Goal: Task Accomplishment & Management: Manage account settings

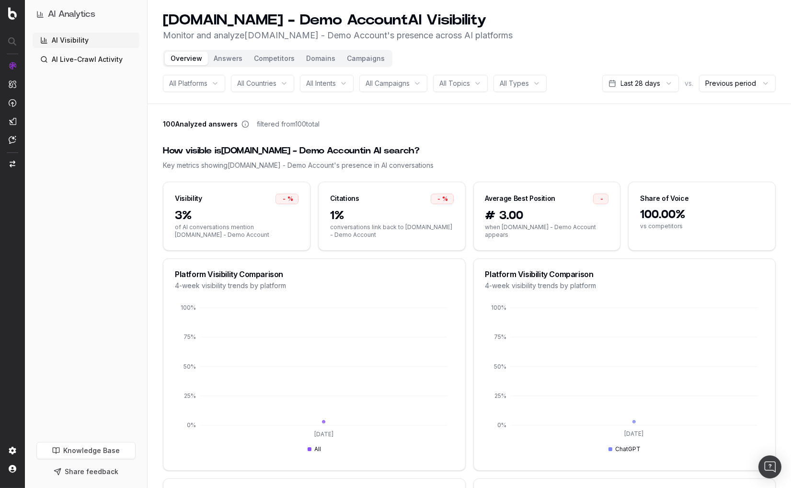
click at [362, 55] on button "Campaigns" at bounding box center [365, 58] width 49 height 13
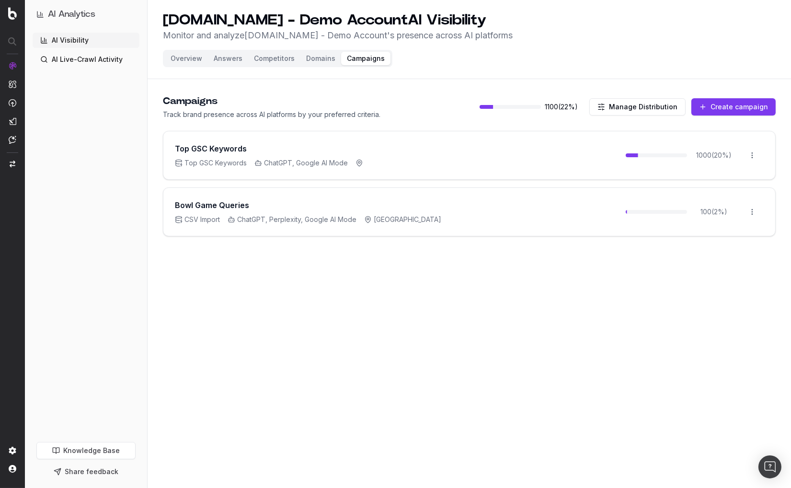
click at [122, 240] on div "AI Visibility AI Live-Crawl Activity" at bounding box center [86, 235] width 107 height 405
click at [252, 309] on div "UHND.com - Demo Account AI Visibility Monitor and analyze UHND.com - Demo Accou…" at bounding box center [470, 244] width 644 height 488
click at [514, 76] on header "UHND.com - Demo Account AI Visibility Monitor and analyze UHND.com - Demo Accou…" at bounding box center [470, 39] width 644 height 79
click at [429, 65] on header "UHND.com - Demo Account AI Visibility Monitor and analyze UHND.com - Demo Accou…" at bounding box center [470, 39] width 644 height 79
click at [376, 322] on div "UHND.com - Demo Account AI Visibility Monitor and analyze UHND.com - Demo Accou…" at bounding box center [470, 244] width 644 height 488
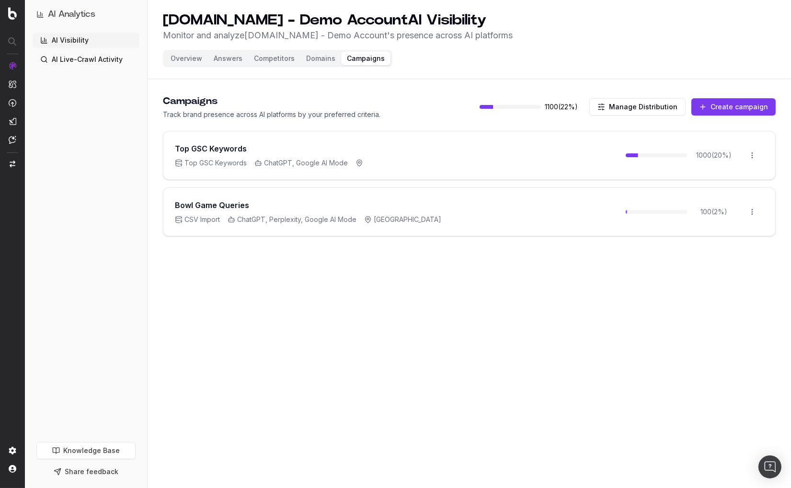
click at [438, 109] on div "Campaigns Track brand presence across AI platforms by your preferred criteria. …" at bounding box center [469, 106] width 613 height 25
click at [627, 109] on button "Manage Distribution" at bounding box center [638, 106] width 96 height 17
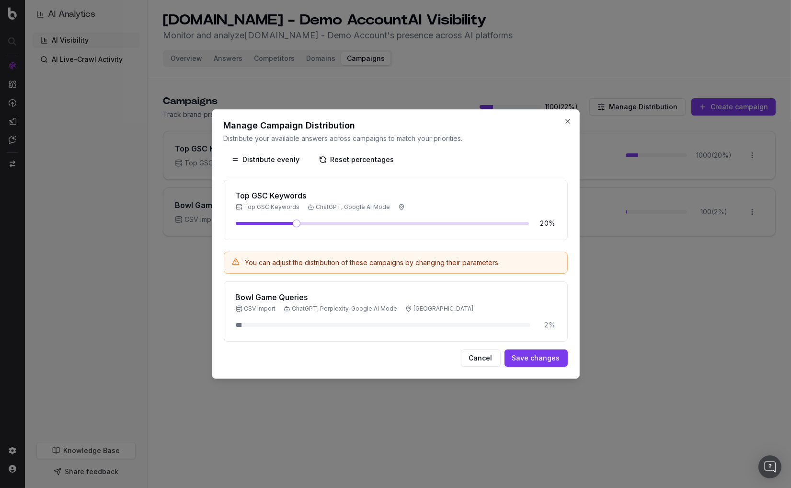
click at [238, 322] on div "Bowl Game Queries CSV Import ChatGPT, Perplexity, Google AI Mode United States …" at bounding box center [396, 311] width 344 height 60
drag, startPoint x: 239, startPoint y: 322, endPoint x: 246, endPoint y: 321, distance: 7.3
click at [246, 321] on div "2 %" at bounding box center [396, 325] width 320 height 10
click at [354, 288] on div "Bowl Game Queries CSV Import ChatGPT, Perplexity, Google AI Mode United States …" at bounding box center [396, 311] width 344 height 60
click at [568, 119] on button "Close" at bounding box center [568, 121] width 8 height 8
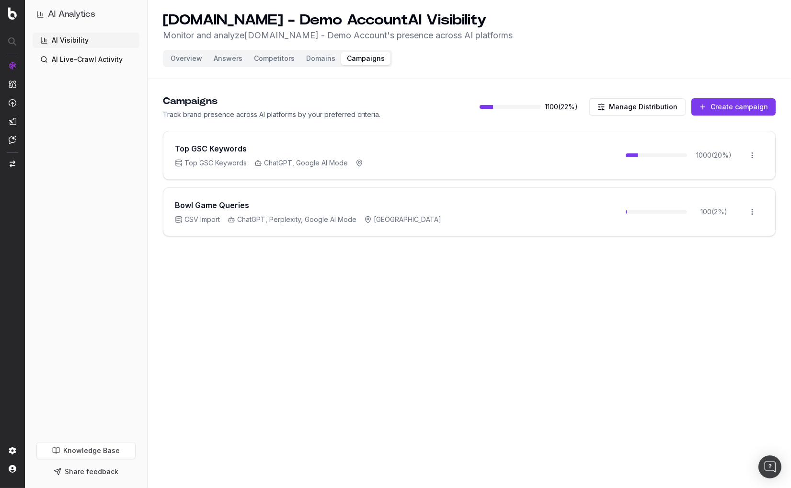
click at [614, 311] on div "UHND.com - Demo Account AI Visibility Monitor and analyze UHND.com - Demo Accou…" at bounding box center [470, 244] width 644 height 488
click at [528, 227] on div "Bowl Game Queries CSV Import ChatGPT, Perplexity, Google AI Mode United States …" at bounding box center [469, 212] width 612 height 48
click at [514, 214] on div "Bowl Game Queries CSV Import ChatGPT, Perplexity, Google AI Mode United States …" at bounding box center [469, 212] width 612 height 48
drag, startPoint x: 394, startPoint y: 332, endPoint x: 433, endPoint y: 241, distance: 99.2
click at [396, 330] on div "UHND.com - Demo Account AI Visibility Monitor and analyze UHND.com - Demo Accou…" at bounding box center [470, 244] width 644 height 488
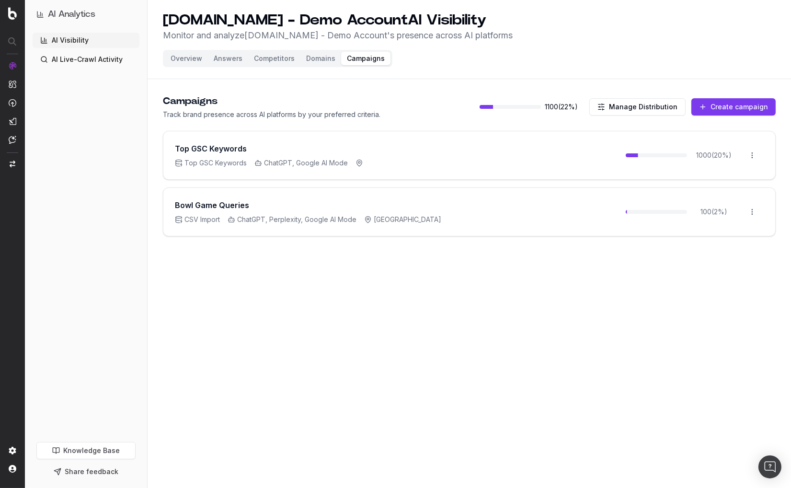
drag, startPoint x: 314, startPoint y: 191, endPoint x: 272, endPoint y: 206, distance: 44.3
click at [314, 191] on div "Bowl Game Queries CSV Import ChatGPT, Perplexity, Google AI Mode United States …" at bounding box center [469, 212] width 612 height 48
drag, startPoint x: 217, startPoint y: 203, endPoint x: 678, endPoint y: 182, distance: 461.5
click at [240, 202] on h3 "Bowl Game Queries" at bounding box center [212, 205] width 74 height 12
click at [753, 208] on html "AI Analytics AI Visibility AI Live-Crawl Activity Knowledge Base Share feedback…" at bounding box center [395, 244] width 791 height 488
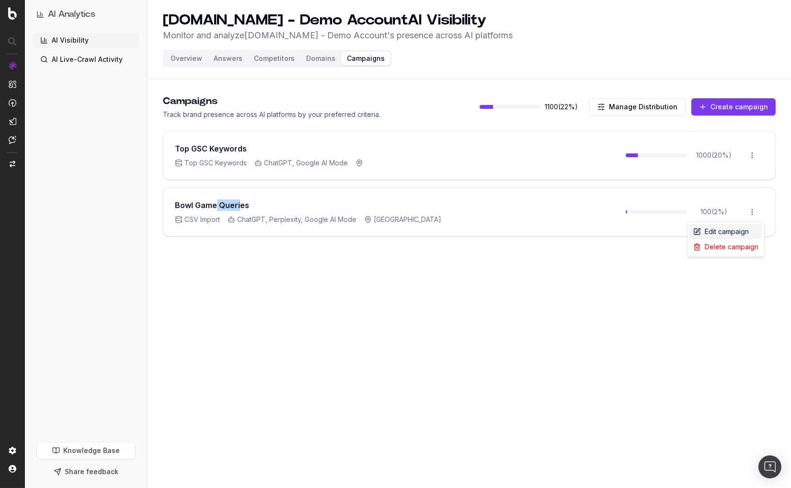
click at [718, 228] on div "Edit campaign" at bounding box center [726, 231] width 73 height 15
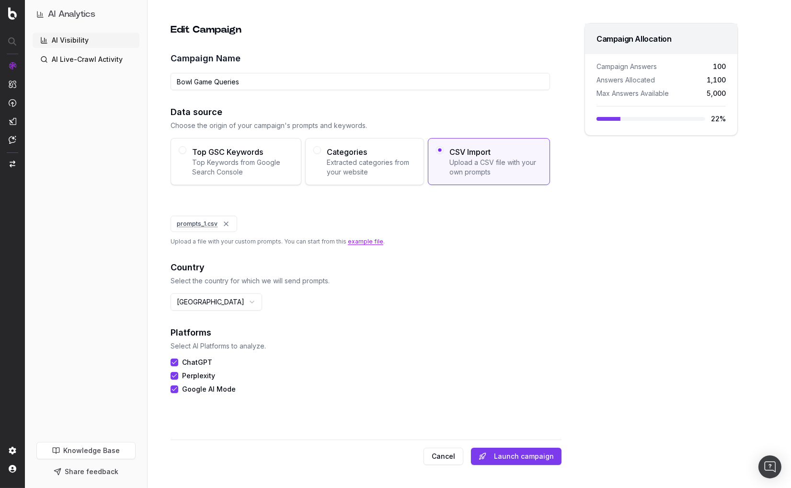
drag, startPoint x: 297, startPoint y: 213, endPoint x: 231, endPoint y: 222, distance: 66.8
click at [296, 213] on div "Data source Choose the origin of your campaign's prompts and keywords. Top GSC …" at bounding box center [361, 175] width 380 height 140
click at [205, 222] on link "prompts_1.csv" at bounding box center [197, 223] width 41 height 7
click at [318, 228] on div "prompts_1.csv" at bounding box center [361, 224] width 380 height 16
click at [428, 76] on input "Bowl Game Queries" at bounding box center [361, 81] width 380 height 17
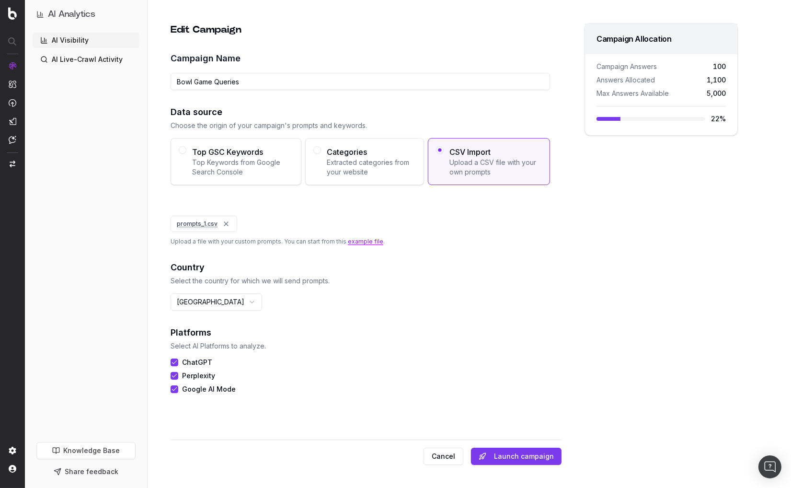
click at [447, 45] on div "Edit Campaign Campaign Name Bowl Game Queries Data source Choose the origin of …" at bounding box center [366, 229] width 392 height 413
click at [455, 463] on button "Cancel" at bounding box center [444, 456] width 40 height 17
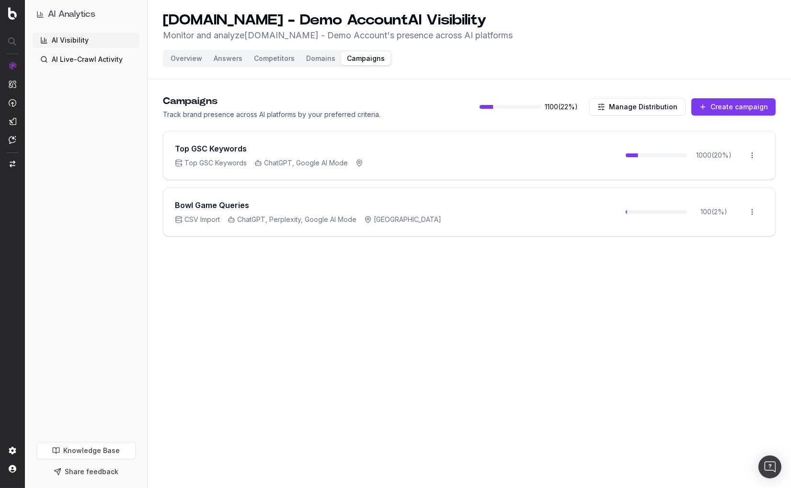
click at [477, 287] on div "UHND.com - Demo Account AI Visibility Monitor and analyze UHND.com - Demo Accou…" at bounding box center [470, 244] width 644 height 488
drag, startPoint x: 181, startPoint y: 57, endPoint x: 174, endPoint y: 60, distance: 8.1
click at [181, 57] on button "Overview" at bounding box center [186, 58] width 43 height 13
click at [544, 83] on main "Campaigns Track brand presence across AI platforms by your preferred criteria. …" at bounding box center [470, 179] width 644 height 192
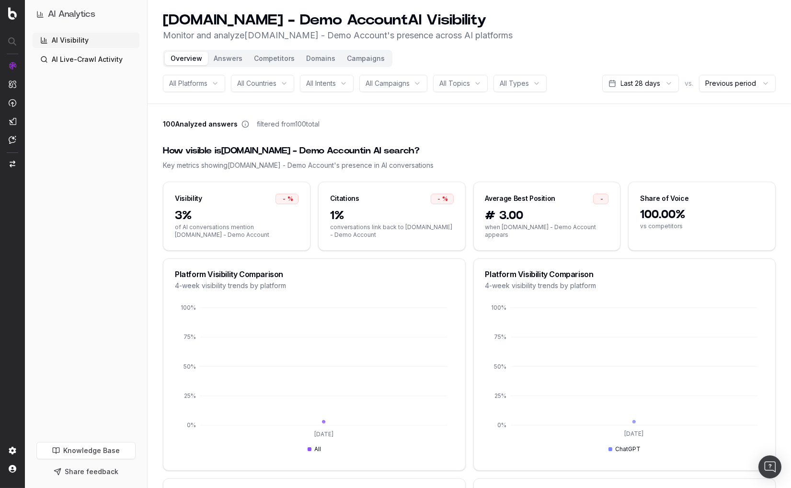
drag, startPoint x: 580, startPoint y: 131, endPoint x: 678, endPoint y: 97, distance: 103.1
click at [581, 131] on div "100 Analyzed answers filtered from 100 total" at bounding box center [469, 125] width 613 height 13
click at [222, 63] on button "Answers" at bounding box center [228, 58] width 40 height 13
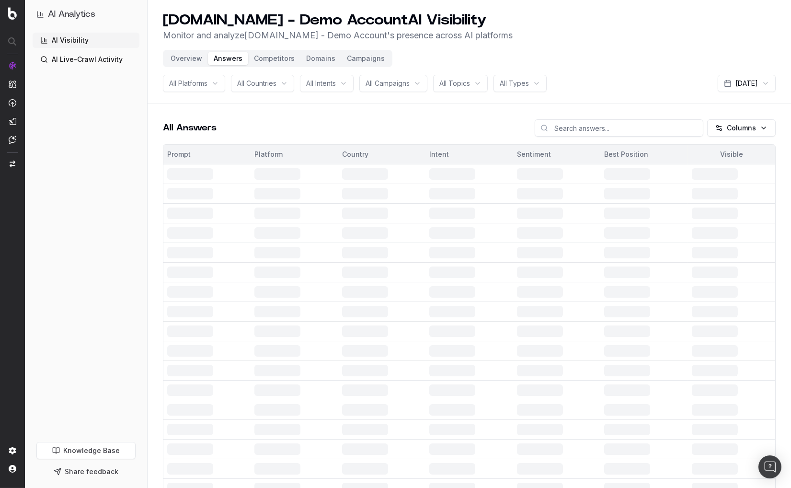
drag, startPoint x: 593, startPoint y: 95, endPoint x: 602, endPoint y: 93, distance: 8.8
click at [593, 95] on header "UHND.com - Demo Account AI Visibility Monitor and analyze UHND.com - Demo Accou…" at bounding box center [470, 52] width 644 height 104
click at [730, 79] on html "AI Analytics AI Visibility AI Live-Crawl Activity Knowledge Base Share feedback…" at bounding box center [395, 244] width 791 height 488
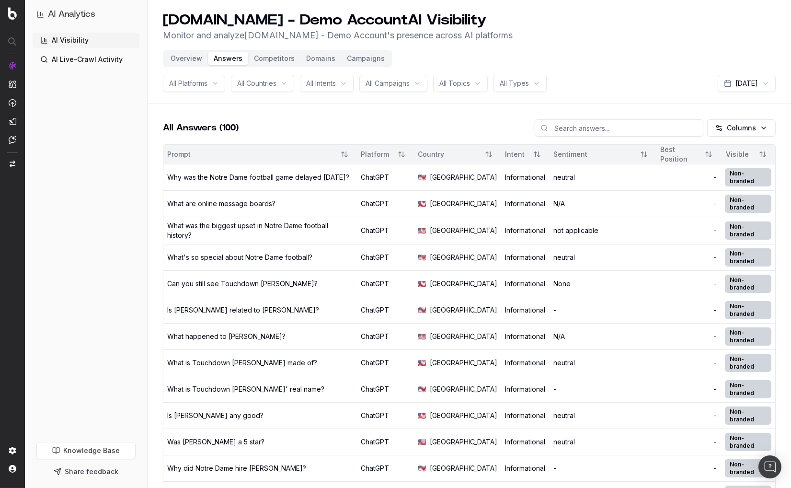
click at [644, 64] on html "AI Analytics AI Visibility AI Live-Crawl Activity Knowledge Base Share feedback…" at bounding box center [395, 244] width 791 height 488
click at [367, 59] on button "Campaigns" at bounding box center [365, 58] width 49 height 13
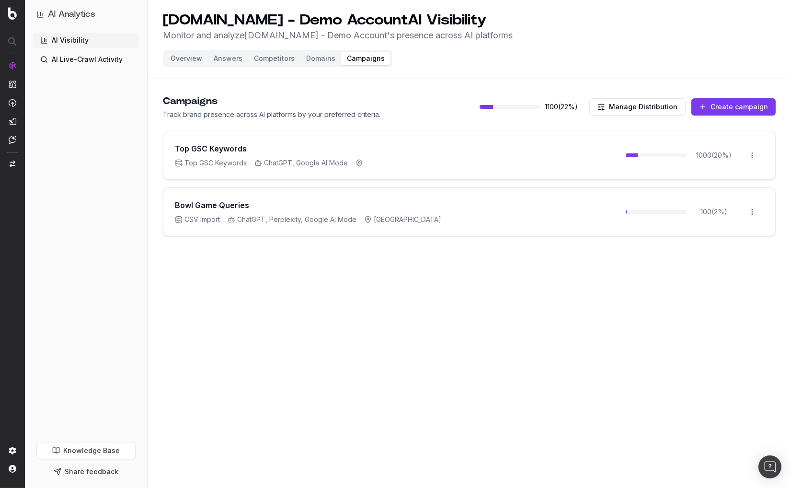
click at [427, 117] on div "Campaigns Track brand presence across AI platforms by your preferred criteria. …" at bounding box center [469, 106] width 613 height 25
click at [730, 104] on button "Create campaign" at bounding box center [734, 106] width 84 height 17
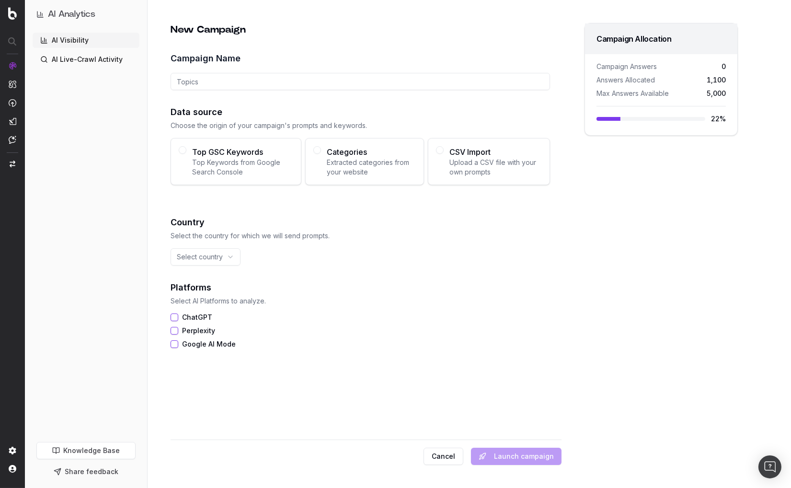
click at [304, 216] on h2 "Country" at bounding box center [361, 222] width 380 height 13
click at [254, 169] on span "Top Keywords from Google Search Console" at bounding box center [242, 167] width 101 height 19
click at [186, 154] on button "Top GSC Keywords Top Keywords from Google Search Console" at bounding box center [183, 150] width 8 height 8
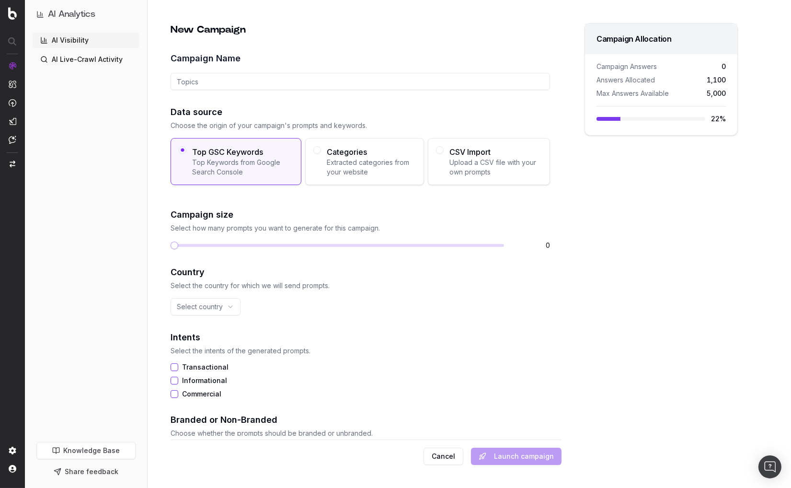
click at [474, 154] on span "CSV Import" at bounding box center [496, 152] width 93 height 12
click at [444, 154] on button "CSV Import Upload a CSV file with your own prompts" at bounding box center [440, 150] width 8 height 8
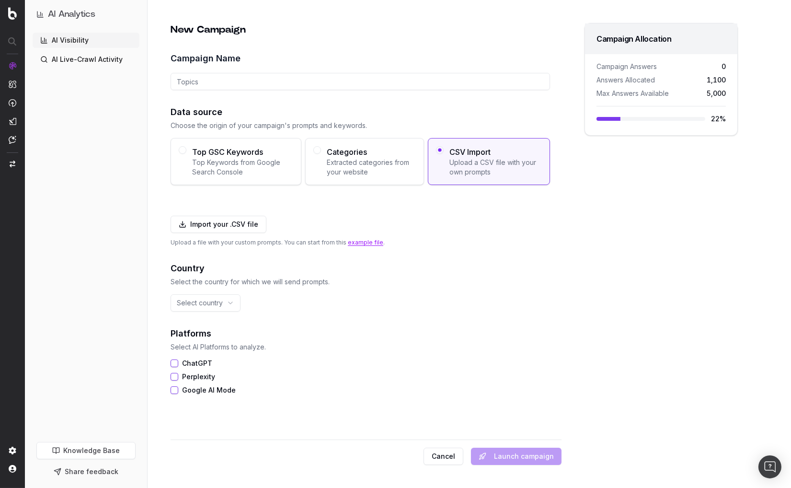
click at [240, 160] on span "Top Keywords from Google Search Console" at bounding box center [242, 167] width 101 height 19
click at [186, 154] on button "Top GSC Keywords Top Keywords from Google Search Console" at bounding box center [183, 150] width 8 height 8
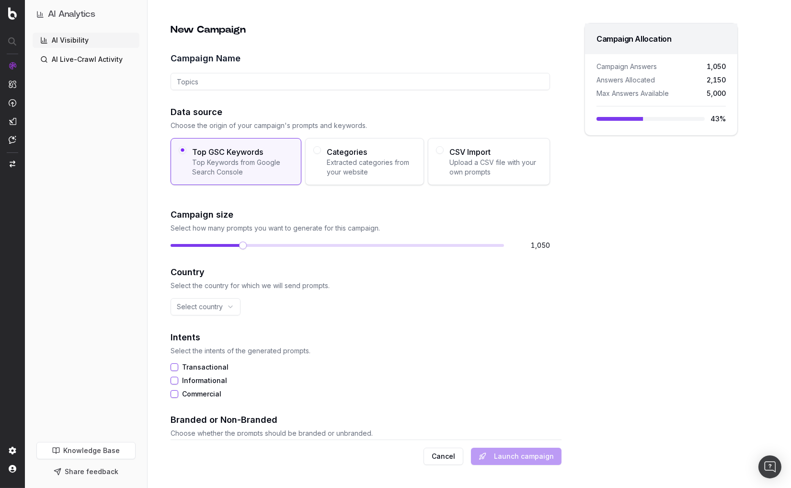
click at [242, 243] on span at bounding box center [243, 246] width 8 height 8
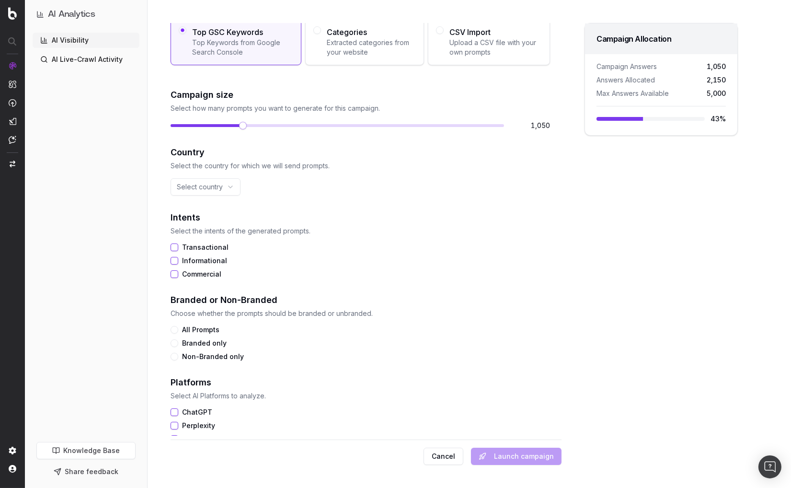
scroll to position [127, 0]
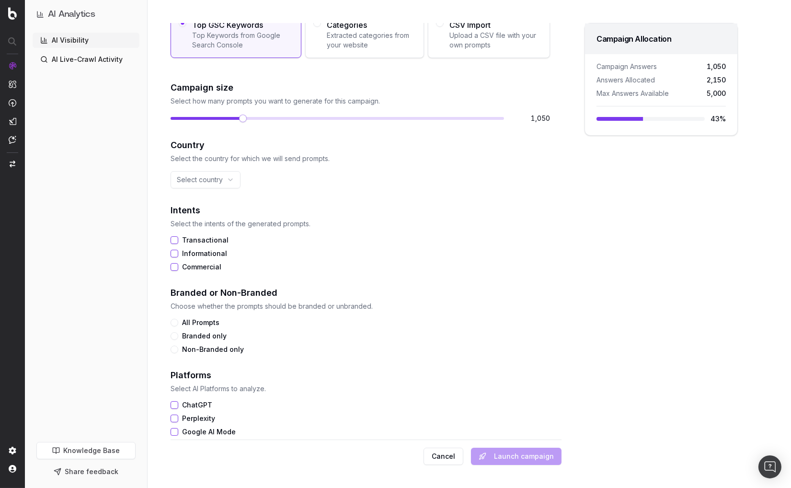
click at [175, 240] on button "Transactional" at bounding box center [175, 240] width 8 height 8
click at [174, 257] on div "Transactional Informational Commercial" at bounding box center [361, 253] width 380 height 35
drag, startPoint x: 175, startPoint y: 253, endPoint x: 174, endPoint y: 260, distance: 7.7
click at [175, 253] on button "Informational" at bounding box center [175, 254] width 8 height 8
drag, startPoint x: 174, startPoint y: 263, endPoint x: 178, endPoint y: 308, distance: 45.7
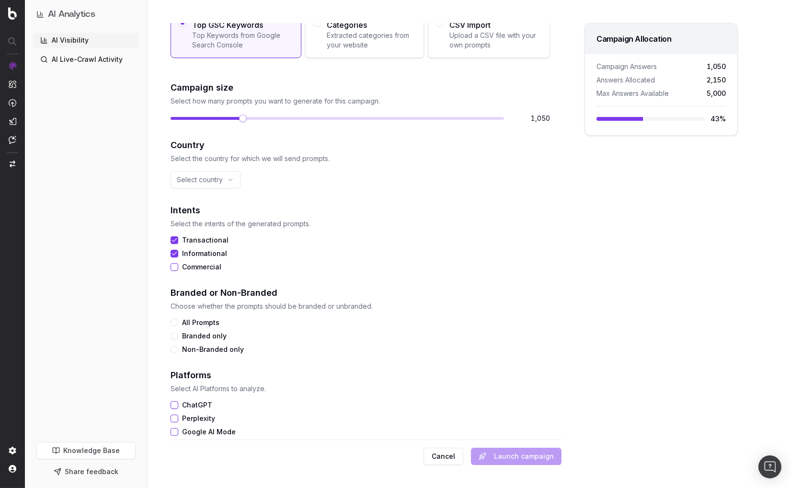
click at [174, 263] on button "Commercial" at bounding box center [175, 267] width 8 height 8
click at [177, 335] on button "Branded only" at bounding box center [175, 336] width 8 height 8
click at [175, 346] on button "Non-Branded only" at bounding box center [175, 350] width 8 height 8
click at [178, 337] on div "Branded only" at bounding box center [361, 336] width 380 height 8
click at [174, 336] on button "Branded only" at bounding box center [175, 336] width 8 height 8
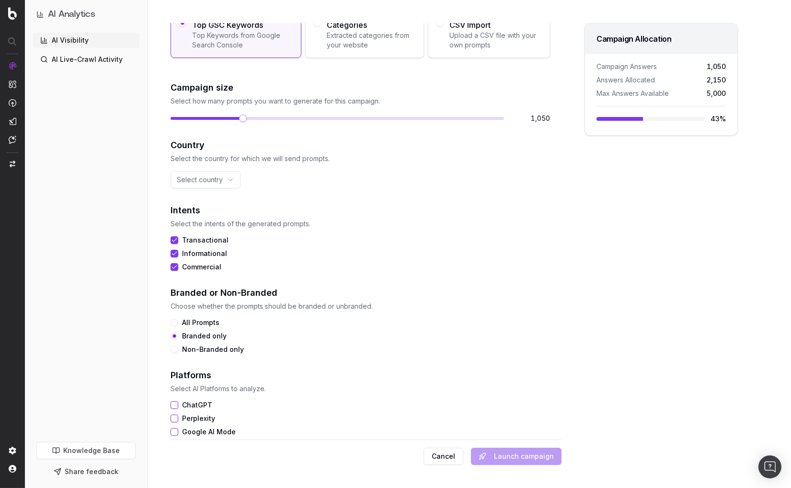
click at [174, 264] on button "Commercial" at bounding box center [175, 267] width 8 height 8
click at [176, 245] on div "Transactional Informational Commercial" at bounding box center [361, 253] width 380 height 35
drag, startPoint x: 174, startPoint y: 249, endPoint x: 174, endPoint y: 239, distance: 10.1
click at [174, 250] on button "Informational" at bounding box center [175, 254] width 8 height 8
click at [174, 239] on button "Transactional" at bounding box center [175, 240] width 8 height 8
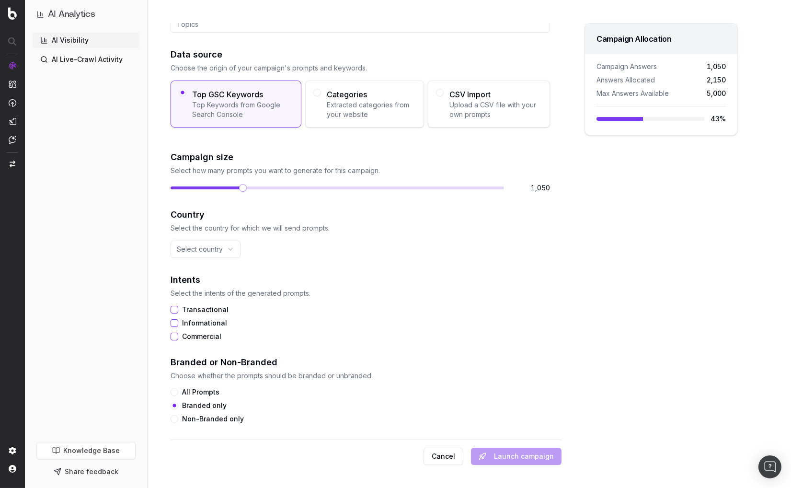
scroll to position [44, 0]
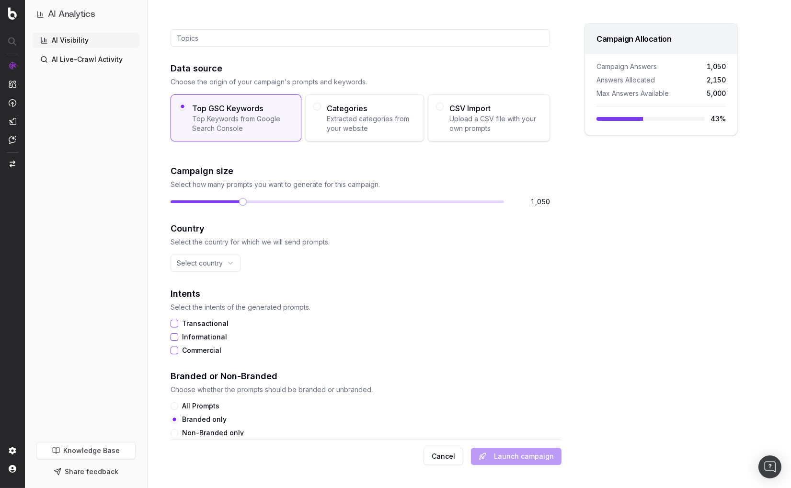
click at [239, 200] on span at bounding box center [243, 202] width 8 height 8
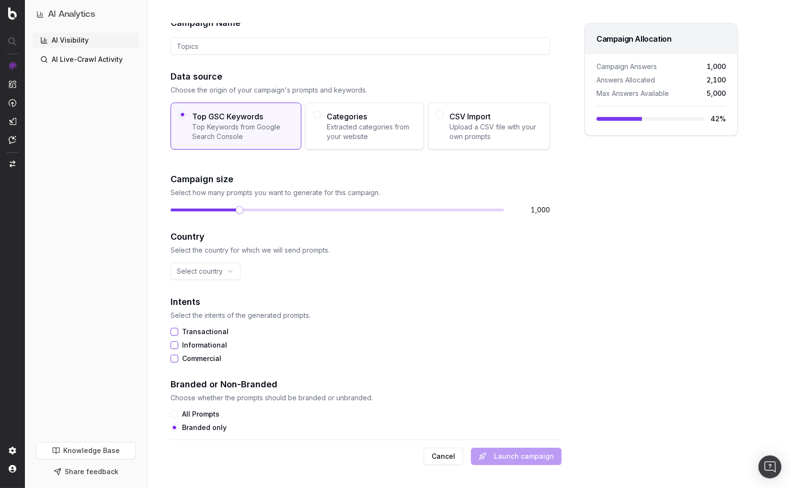
scroll to position [37, 0]
click at [170, 219] on div "New Campaign Campaign Name Data source Choose the origin of your campaign's pro…" at bounding box center [366, 229] width 392 height 413
drag, startPoint x: 156, startPoint y: 315, endPoint x: 154, endPoint y: 349, distance: 34.6
click at [156, 315] on div "New Campaign Campaign Name Data source Choose the origin of your campaign's pro…" at bounding box center [455, 244] width 614 height 488
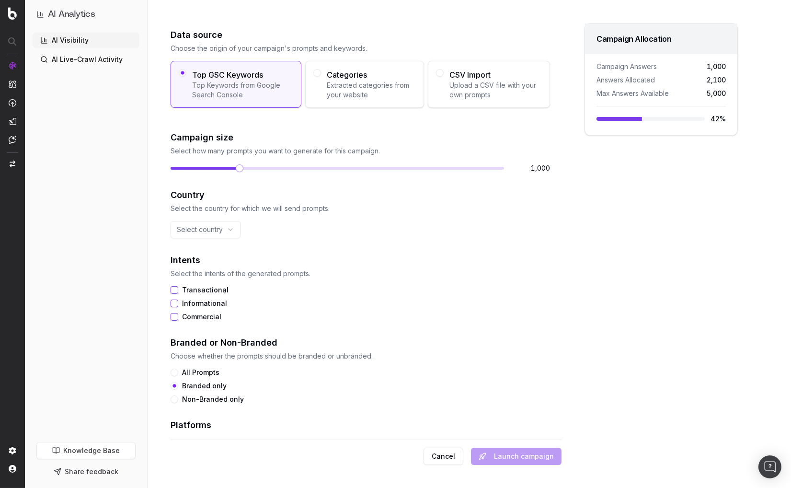
scroll to position [78, 0]
click at [447, 456] on button "Cancel" at bounding box center [444, 456] width 40 height 17
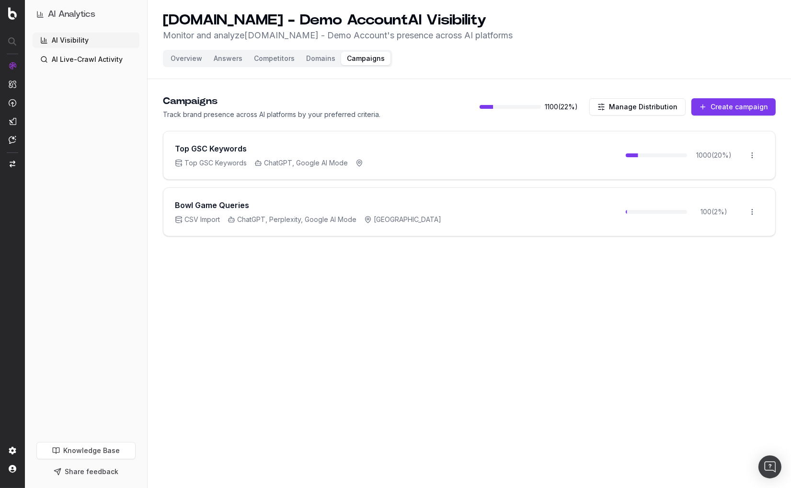
click at [222, 60] on button "Answers" at bounding box center [228, 58] width 40 height 13
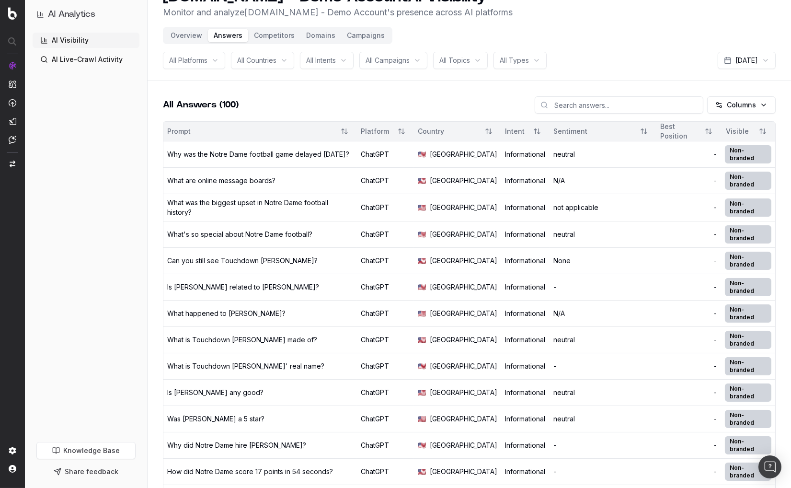
scroll to position [27, 0]
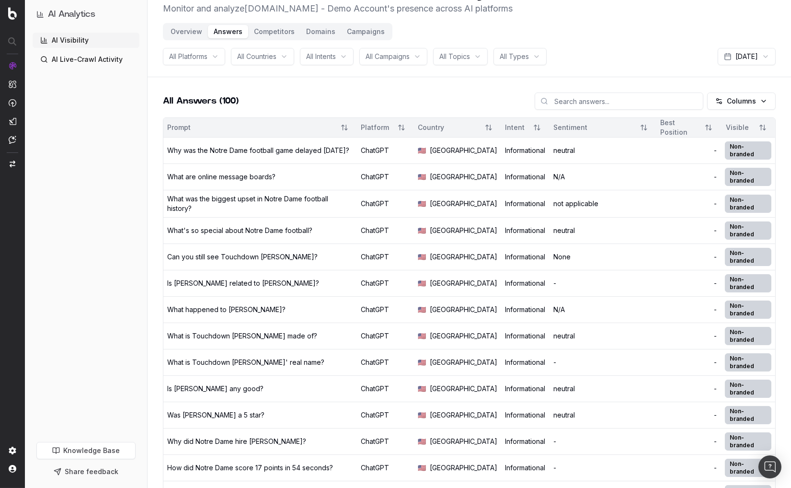
drag, startPoint x: 152, startPoint y: 189, endPoint x: 159, endPoint y: 282, distance: 92.7
drag, startPoint x: 159, startPoint y: 282, endPoint x: 159, endPoint y: 291, distance: 9.1
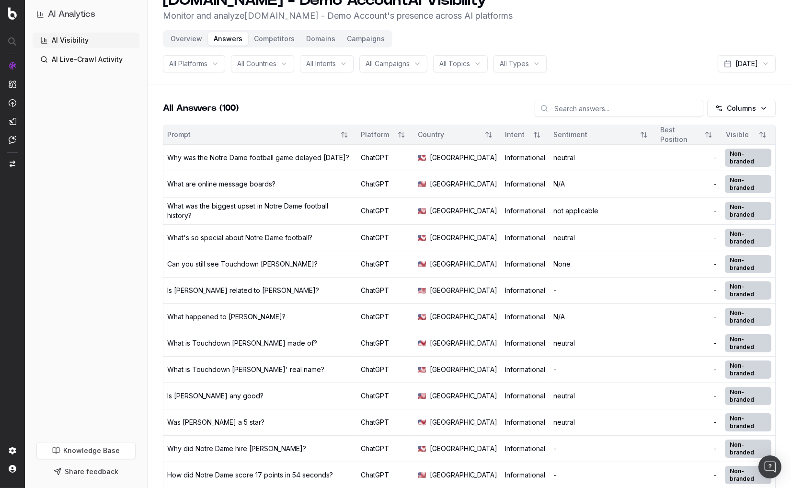
scroll to position [14, 0]
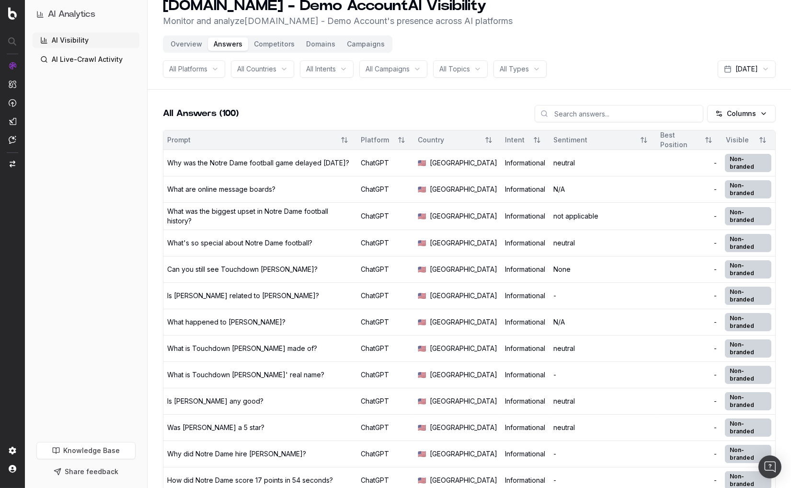
click at [360, 43] on button "Campaigns" at bounding box center [365, 43] width 49 height 13
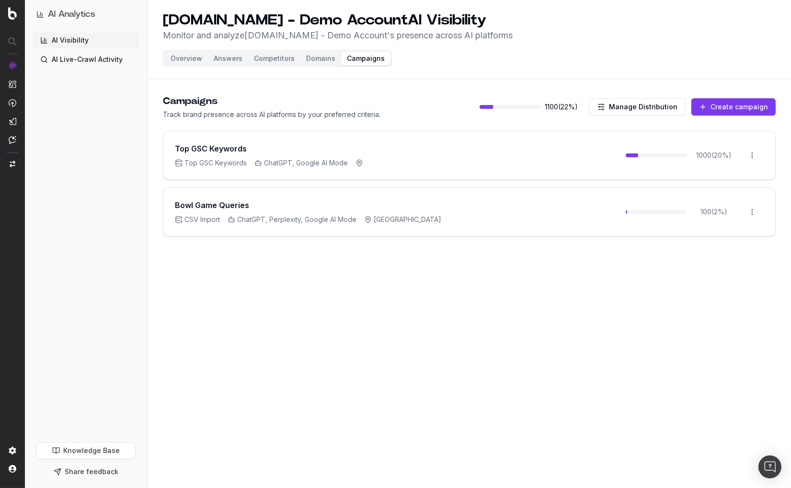
click at [723, 108] on button "Create campaign" at bounding box center [734, 106] width 84 height 17
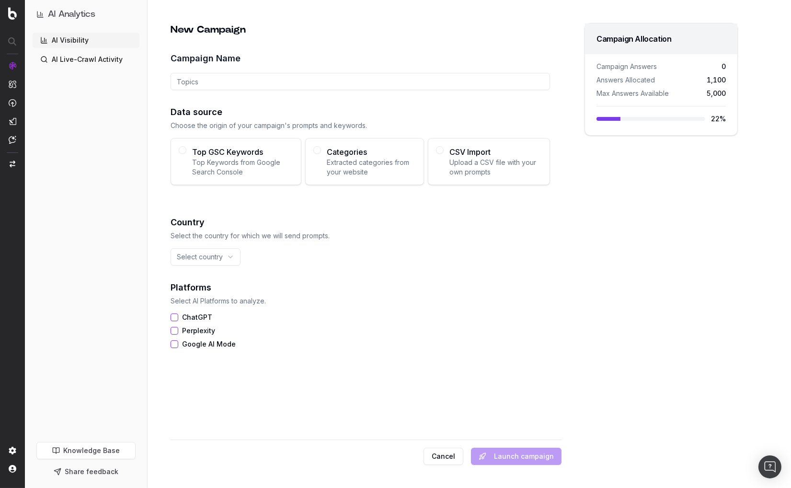
drag, startPoint x: 405, startPoint y: 213, endPoint x: 267, endPoint y: 171, distance: 144.3
click at [405, 213] on div "New Campaign Campaign Name Data source Choose the origin of your campaign's pro…" at bounding box center [366, 229] width 392 height 413
drag, startPoint x: 166, startPoint y: 110, endPoint x: 440, endPoint y: 126, distance: 274.2
click at [438, 126] on div "New Campaign Campaign Name Data source Choose the origin of your campaign's pro…" at bounding box center [455, 244] width 614 height 488
drag, startPoint x: 451, startPoint y: 126, endPoint x: 297, endPoint y: 160, distance: 157.6
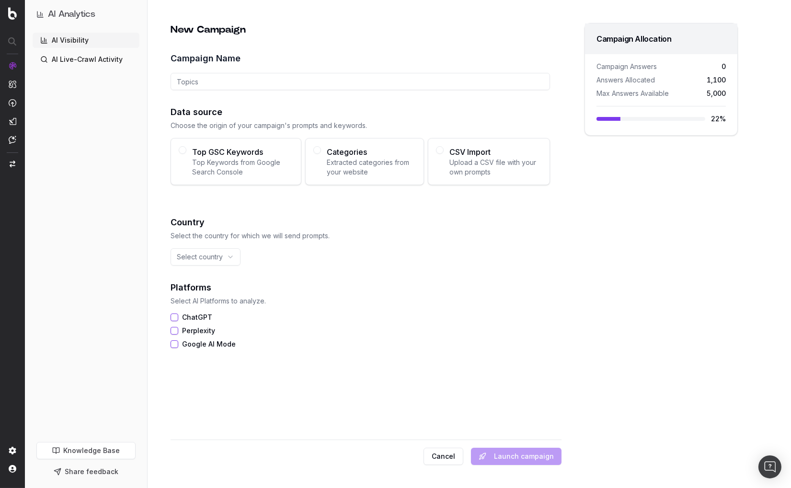
click at [451, 126] on p "Choose the origin of your campaign's prompts and keywords." at bounding box center [361, 126] width 380 height 10
click at [444, 458] on button "Cancel" at bounding box center [444, 456] width 40 height 17
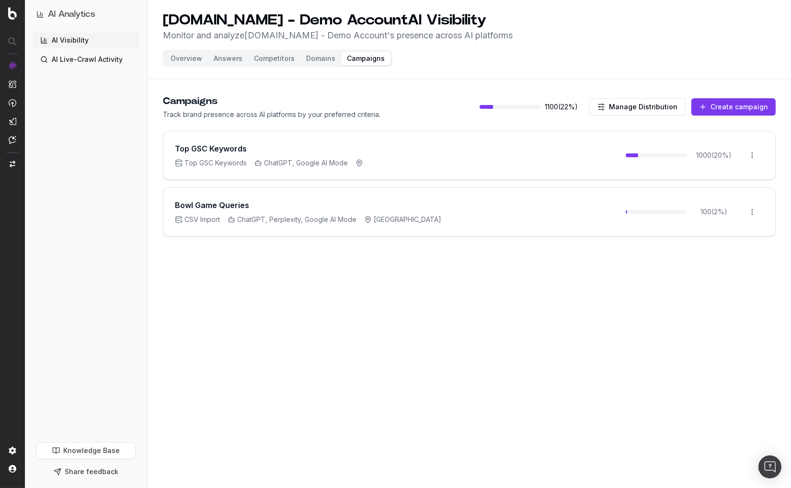
click at [332, 342] on div "UHND.com - Demo Account AI Visibility Monitor and analyze UHND.com - Demo Accou…" at bounding box center [470, 244] width 644 height 488
click at [394, 106] on div "Campaigns Track brand presence across AI platforms by your preferred criteria. …" at bounding box center [469, 106] width 613 height 25
click at [218, 57] on button "Answers" at bounding box center [228, 58] width 40 height 13
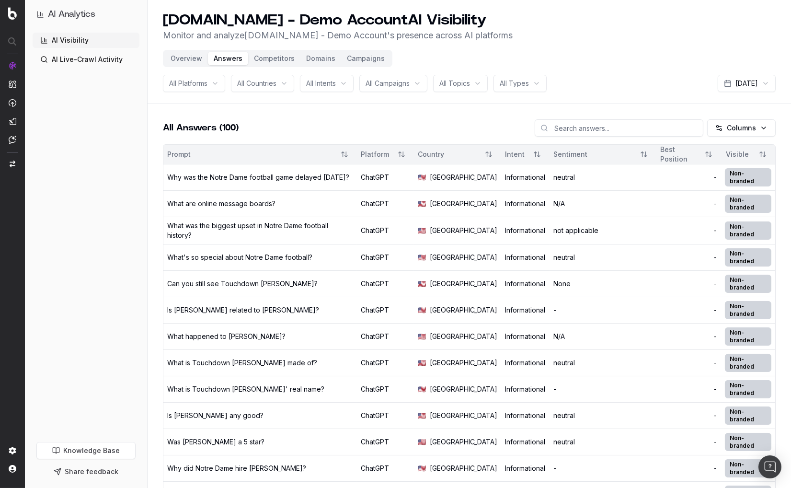
click at [295, 126] on div "All Answers (100) Columns" at bounding box center [469, 131] width 613 height 25
click at [554, 175] on div "neutral" at bounding box center [603, 178] width 99 height 10
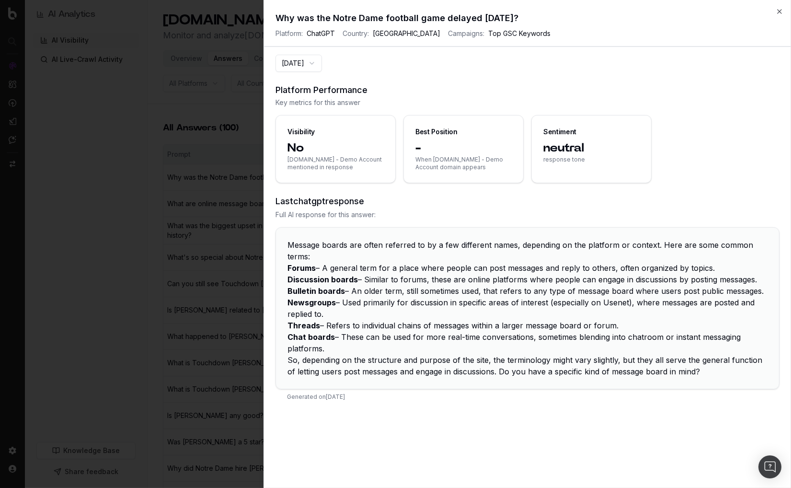
click at [776, 11] on icon "button" at bounding box center [780, 12] width 8 height 8
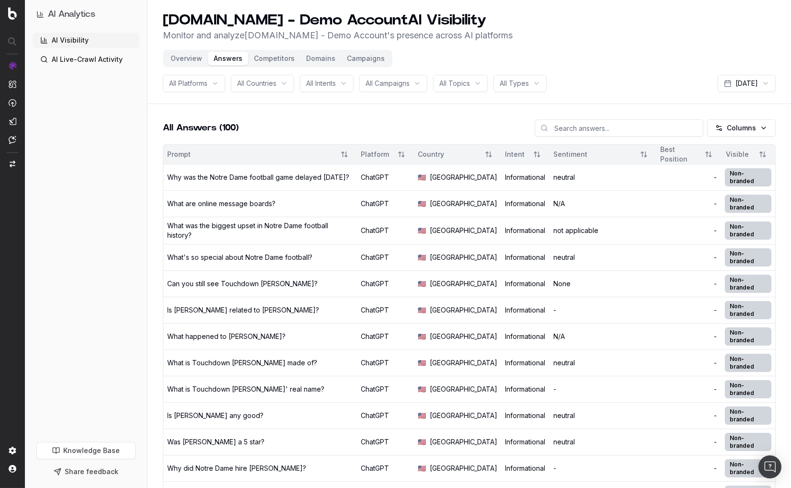
click at [253, 283] on div "Can you still see Touchdown Jesus?" at bounding box center [242, 284] width 150 height 10
click at [261, 57] on button "Competitors" at bounding box center [274, 58] width 52 height 13
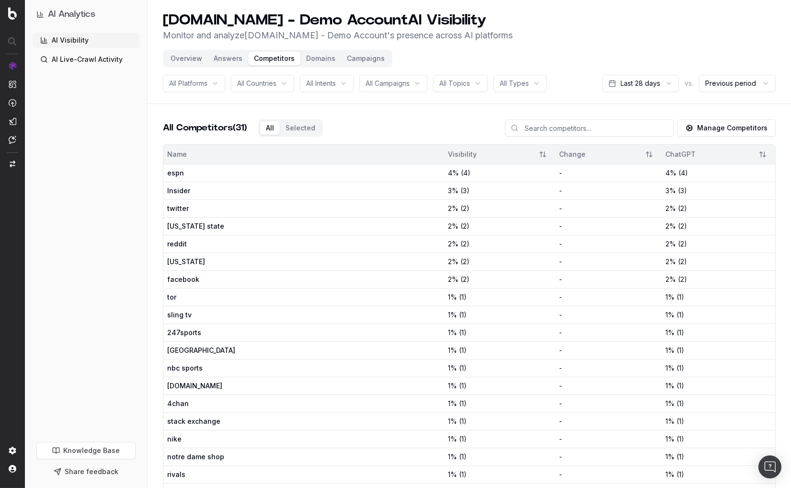
click at [317, 59] on button "Domains" at bounding box center [321, 58] width 41 height 13
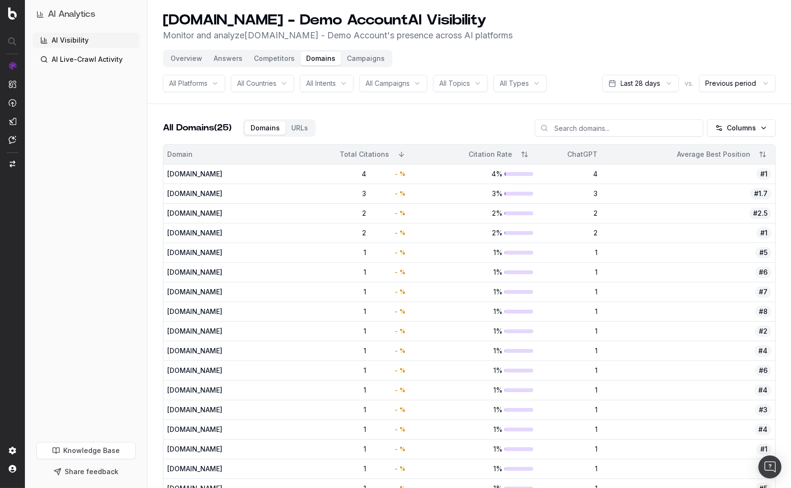
click at [198, 58] on button "Overview" at bounding box center [186, 58] width 43 height 13
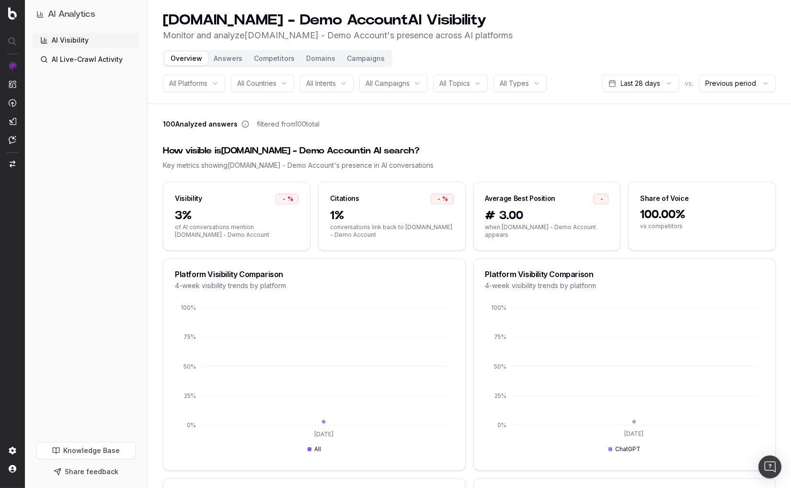
click at [581, 164] on div "Key metrics showing UHND.com - Demo Account 's presence in AI conversations" at bounding box center [469, 166] width 613 height 10
click at [544, 212] on span "# 3.00" at bounding box center [548, 215] width 124 height 15
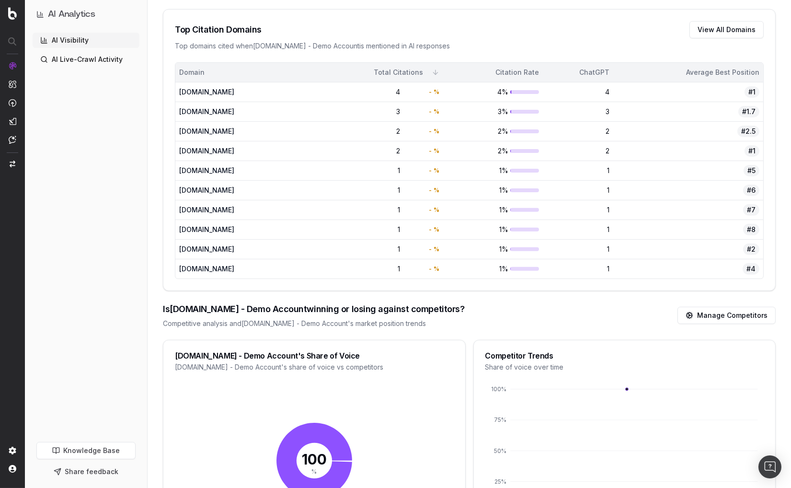
scroll to position [866, 0]
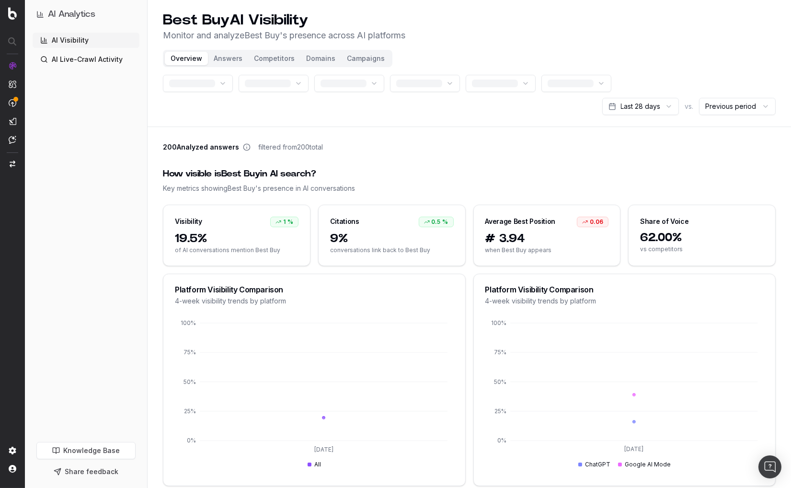
drag, startPoint x: 611, startPoint y: 155, endPoint x: 533, endPoint y: 140, distance: 79.1
click at [609, 167] on div "How visible is Best Buy in AI search?" at bounding box center [469, 173] width 613 height 13
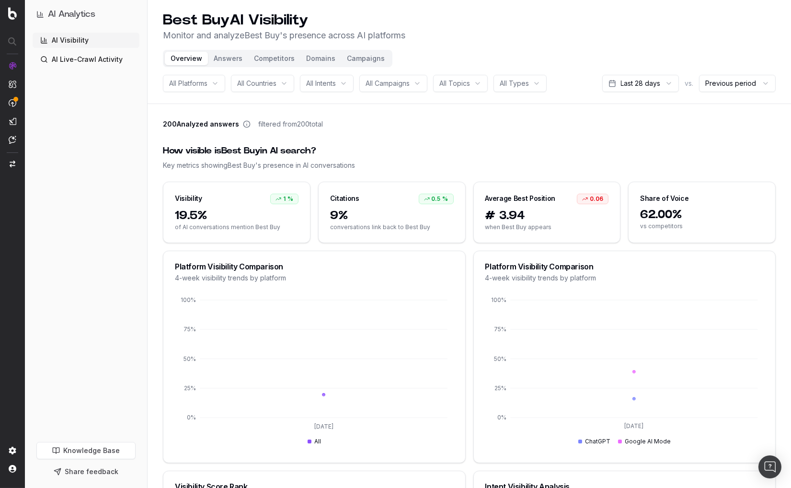
click at [236, 58] on button "Answers" at bounding box center [228, 58] width 40 height 13
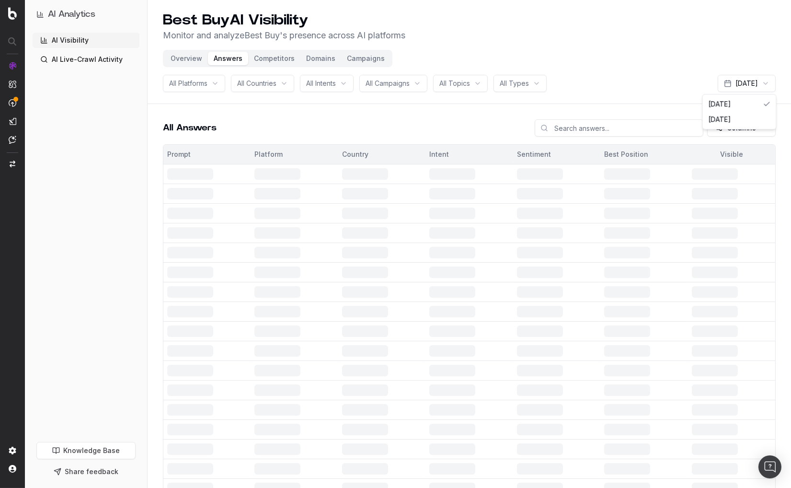
click at [702, 79] on html "AI Analytics AI Visibility AI Live-Crawl Activity Knowledge Base Share feedback…" at bounding box center [395, 244] width 791 height 488
click at [730, 82] on html "AI Analytics AI Visibility AI Live-Crawl Activity Knowledge Base Share feedback…" at bounding box center [395, 244] width 791 height 488
click at [729, 83] on html "AI Analytics AI Visibility AI Live-Crawl Activity Knowledge Base Share feedback…" at bounding box center [395, 244] width 791 height 488
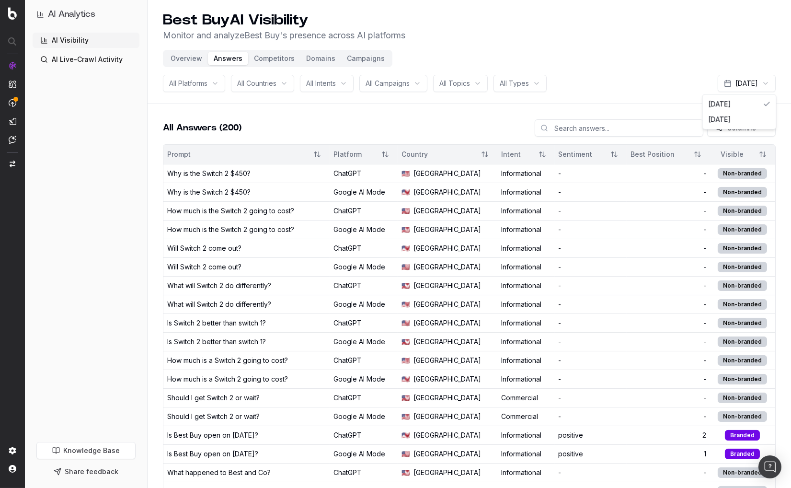
drag, startPoint x: 668, startPoint y: 81, endPoint x: 669, endPoint y: 88, distance: 7.2
click at [668, 81] on html "AI Analytics AI Visibility AI Live-Crawl Activity Knowledge Base Share feedback…" at bounding box center [395, 244] width 791 height 488
click at [723, 93] on header "Best Buy AI Visibility Monitor and analyze Best Buy 's presence across AI platf…" at bounding box center [470, 52] width 644 height 104
click at [727, 86] on html "AI Analytics AI Visibility AI Live-Crawl Activity Knowledge Base Share feedback…" at bounding box center [395, 244] width 791 height 488
click at [728, 85] on html "AI Analytics AI Visibility AI Live-Crawl Activity Knowledge Base Share feedback…" at bounding box center [395, 244] width 791 height 488
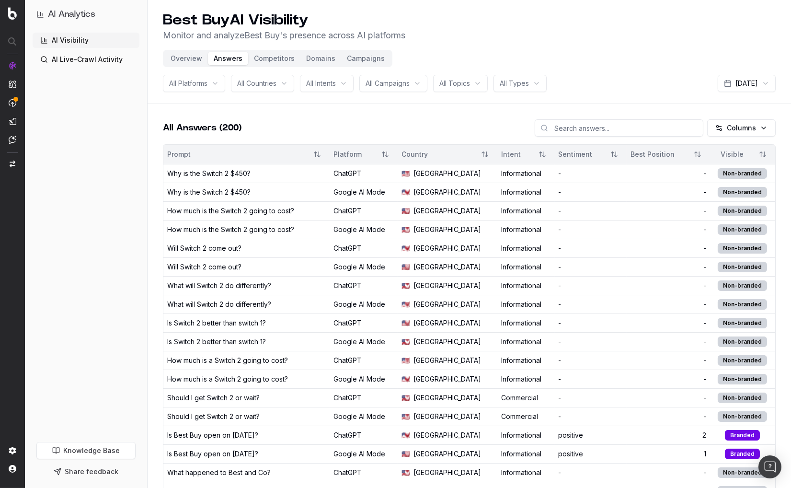
click at [623, 68] on header "Best Buy AI Visibility Monitor and analyze Best Buy 's presence across AI platf…" at bounding box center [470, 52] width 644 height 104
click at [628, 98] on header "Best Buy AI Visibility Monitor and analyze Best Buy 's presence across AI platf…" at bounding box center [470, 52] width 644 height 104
click at [736, 84] on html "AI Analytics AI Visibility AI Live-Crawl Activity Knowledge Base Share feedback…" at bounding box center [395, 244] width 791 height 488
click at [730, 86] on html "AI Analytics AI Visibility AI Live-Crawl Activity Knowledge Base Share feedback…" at bounding box center [395, 244] width 791 height 488
drag, startPoint x: 641, startPoint y: 103, endPoint x: 595, endPoint y: 104, distance: 45.5
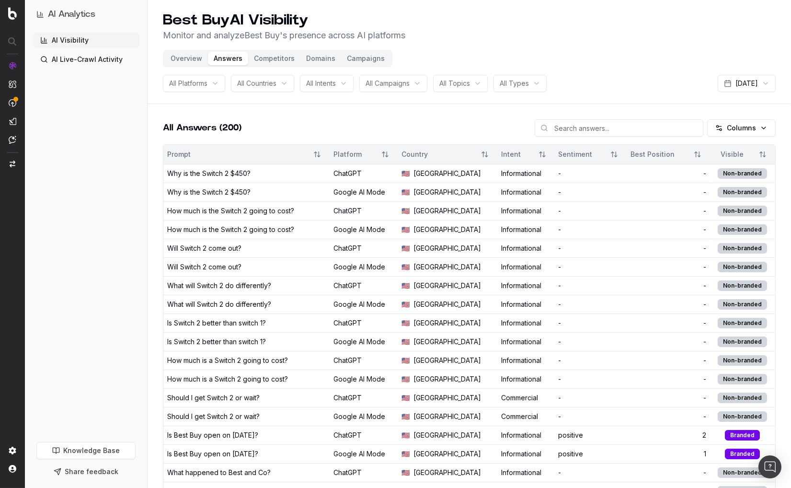
click at [641, 103] on header "Best Buy AI Visibility Monitor and analyze Best Buy 's presence across AI platf…" at bounding box center [470, 52] width 644 height 104
click at [725, 93] on header "Best Buy AI Visibility Monitor and analyze Best Buy 's presence across AI platf…" at bounding box center [470, 52] width 644 height 104
click at [737, 80] on html "AI Analytics AI Visibility AI Live-Crawl Activity Knowledge Base Share feedback…" at bounding box center [395, 244] width 791 height 488
drag, startPoint x: 78, startPoint y: 409, endPoint x: 348, endPoint y: 153, distance: 371.9
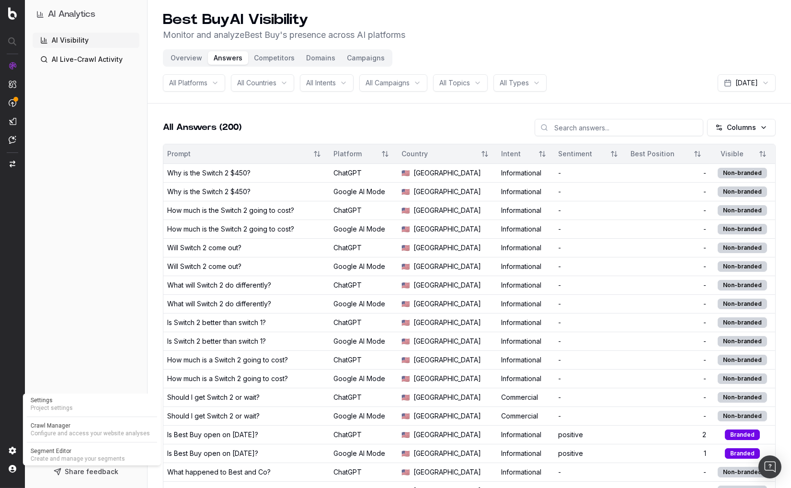
click at [0, 0] on body "AI Analytics AI Visibility AI Live-Crawl Activity Knowledge Base Share feedback…" at bounding box center [395, 244] width 791 height 488
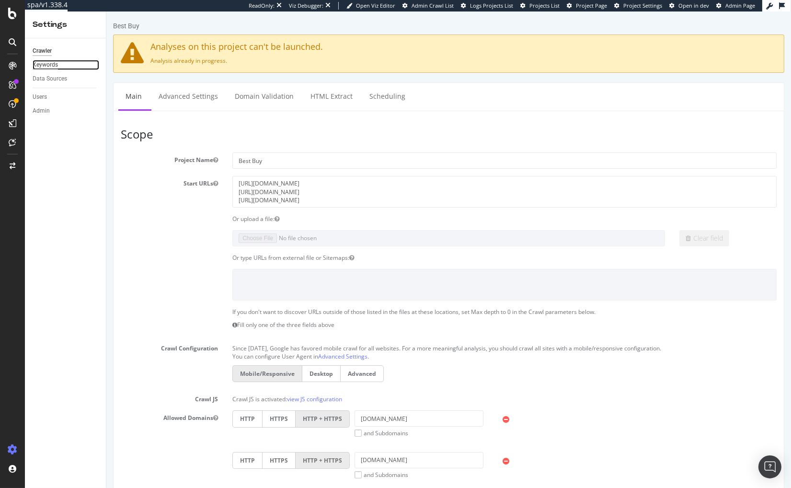
click at [45, 66] on div "Keywords" at bounding box center [45, 65] width 25 height 10
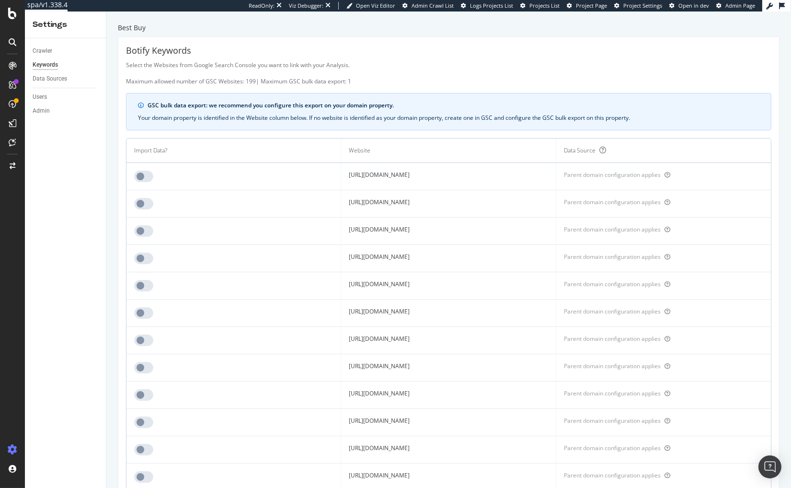
click at [406, 93] on div "GSC bulk data export: we recommend you configure this export on your domain pro…" at bounding box center [449, 111] width 646 height 37
click at [495, 72] on div "Select the Websites from Google Search Console you want to link with your Analy…" at bounding box center [449, 73] width 646 height 24
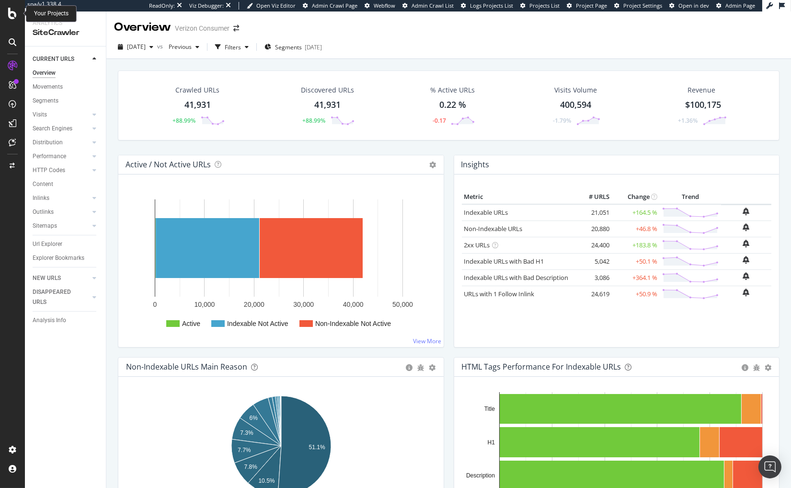
click at [13, 12] on icon at bounding box center [12, 14] width 9 height 12
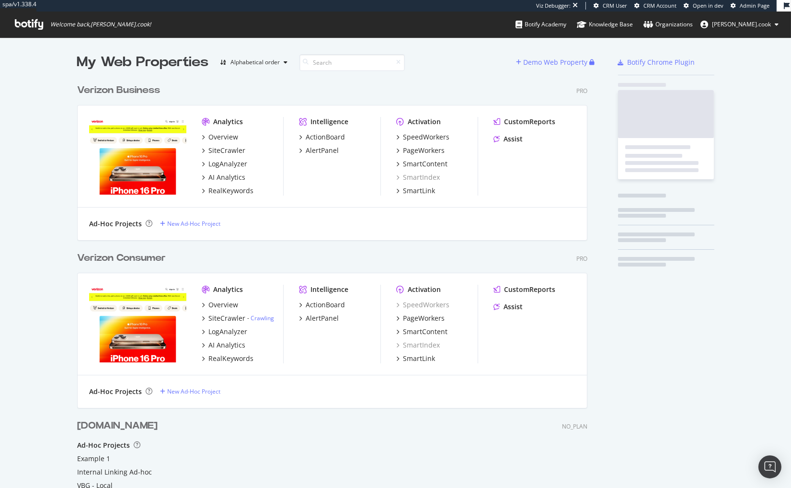
scroll to position [470, 518]
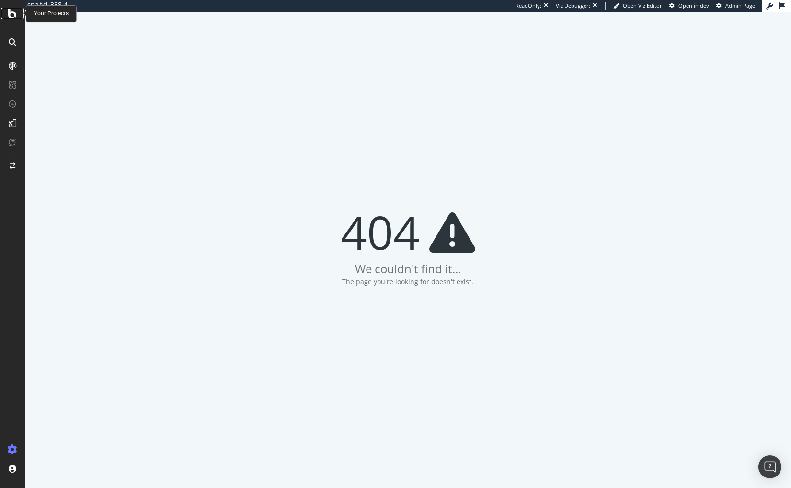
click at [17, 12] on div at bounding box center [12, 14] width 23 height 12
click at [167, 64] on div "404 We couldn't find it... The page you're looking for doesn't exist." at bounding box center [408, 250] width 766 height 476
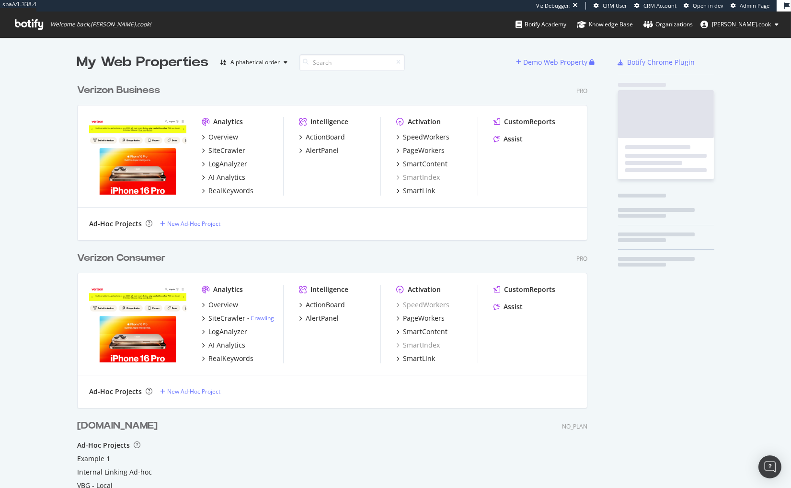
scroll to position [470, 518]
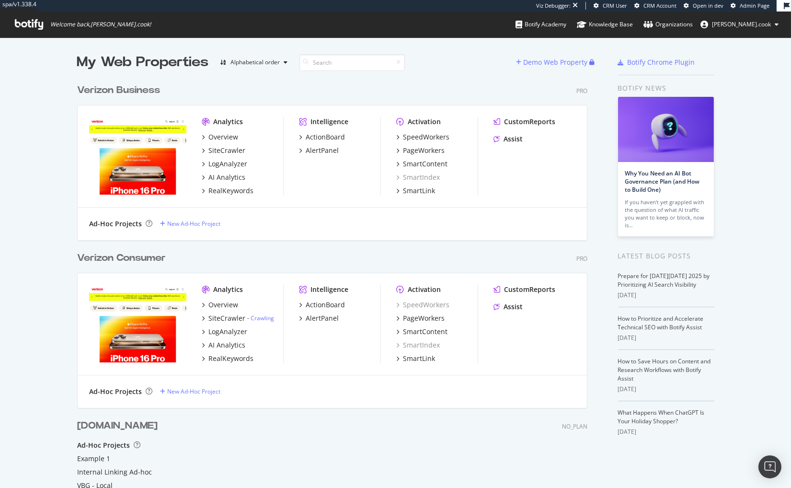
drag, startPoint x: 37, startPoint y: 113, endPoint x: 110, endPoint y: 191, distance: 106.8
click at [37, 113] on div "My Web Properties Alphabetical order Demo Web Property Verizon Business Pro Ana…" at bounding box center [395, 297] width 791 height 521
click at [142, 257] on div "Verizon Consumer" at bounding box center [121, 258] width 89 height 14
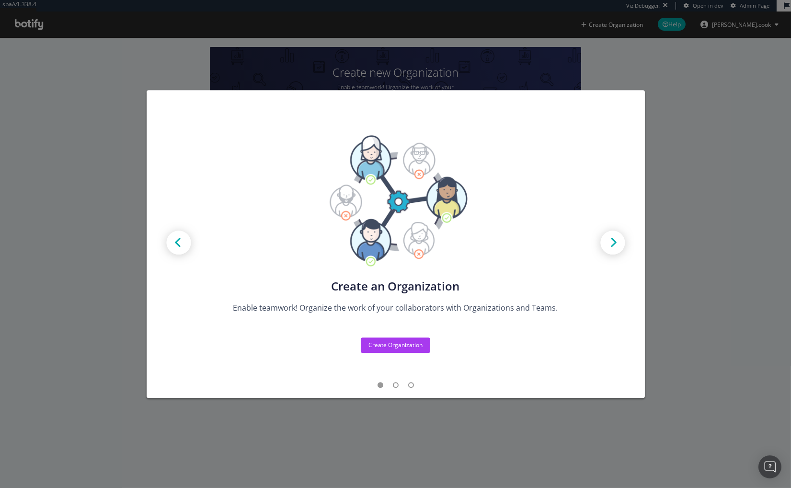
click at [110, 3] on div "Create new Projects for your Teams Create the exact model that matches your Org…" at bounding box center [395, 244] width 791 height 488
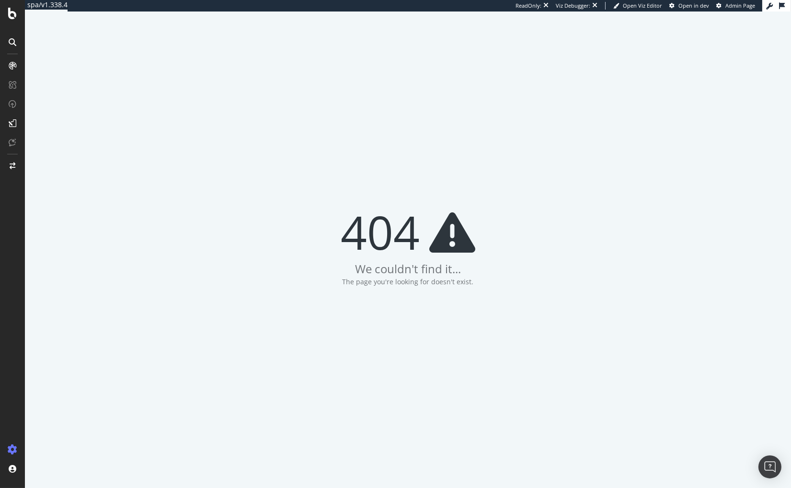
drag, startPoint x: 68, startPoint y: 59, endPoint x: 14, endPoint y: 19, distance: 66.8
click at [67, 58] on div "404 We couldn't find it... The page you're looking for doesn't exist." at bounding box center [408, 250] width 766 height 476
click at [15, 16] on icon at bounding box center [12, 14] width 9 height 12
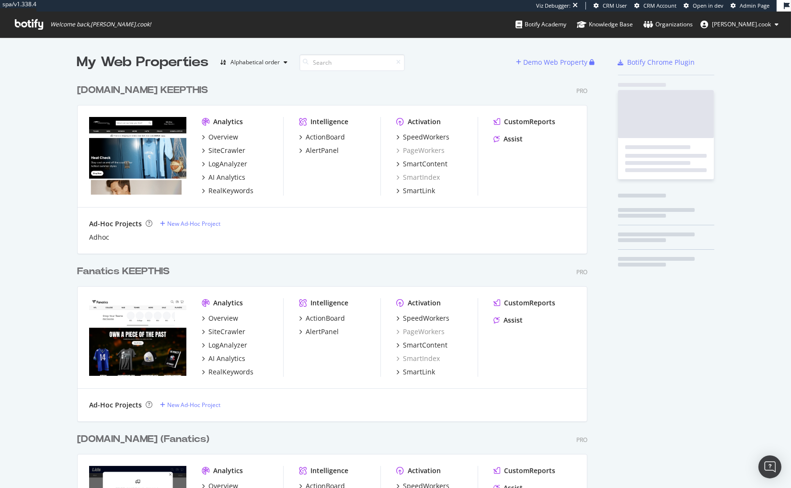
scroll to position [2780, 518]
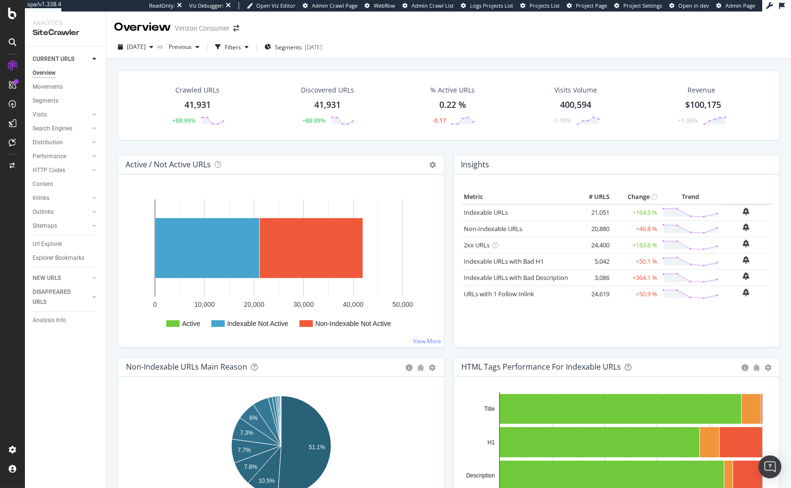
click at [115, 92] on div "Crawled URLs 41,931 +88.99% Discovered URLs 41,931 +88.99% % Active URLs 0.22 %…" at bounding box center [448, 112] width 671 height 84
click at [12, 15] on icon at bounding box center [12, 14] width 9 height 12
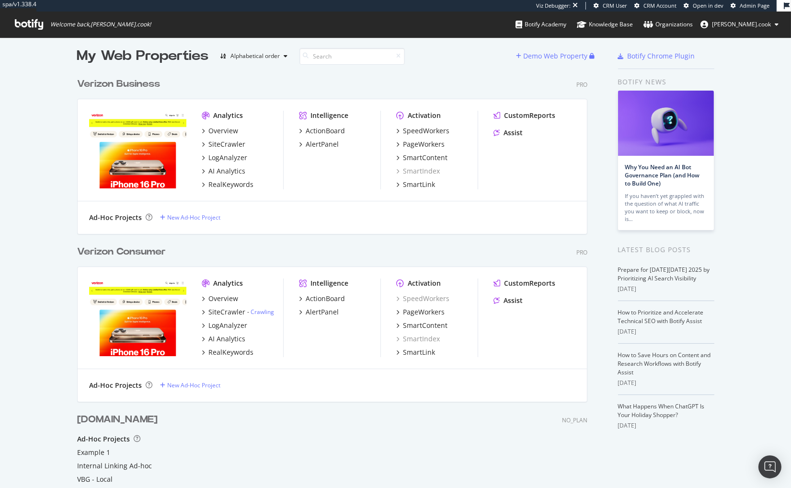
scroll to position [2, 0]
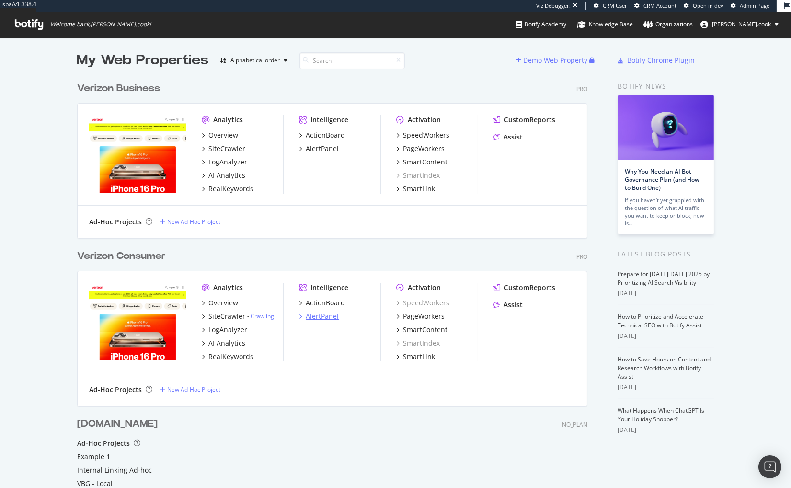
click at [309, 316] on div "AlertPanel" at bounding box center [322, 317] width 33 height 10
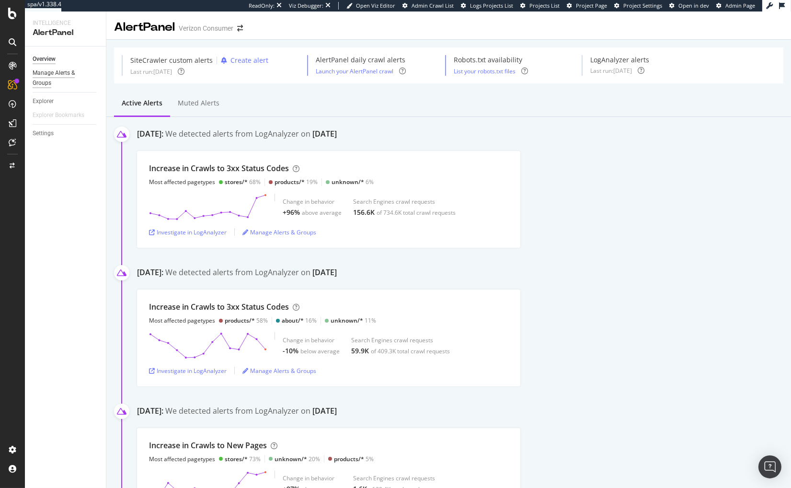
click at [58, 74] on div "Manage Alerts & Groups" at bounding box center [62, 78] width 58 height 20
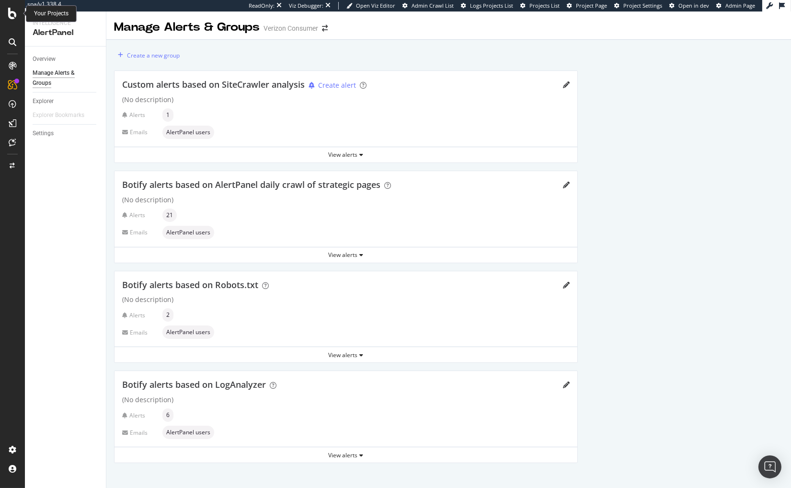
click at [11, 15] on icon at bounding box center [12, 14] width 9 height 12
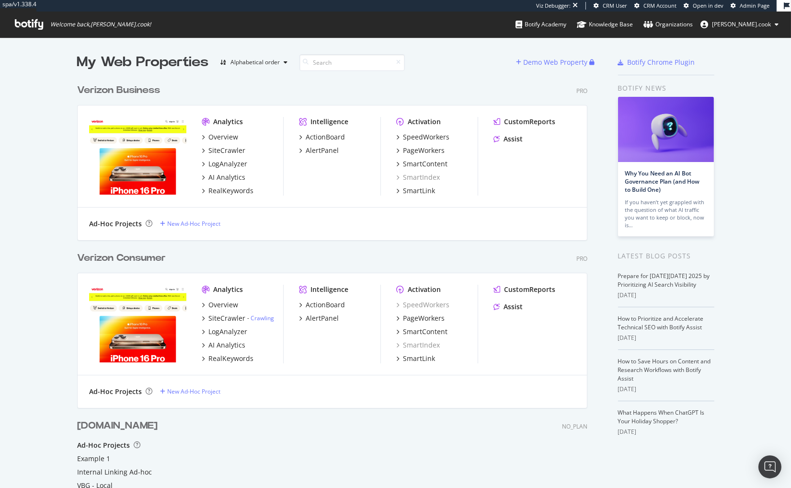
scroll to position [470, 518]
click at [46, 200] on div "My Web Properties Alphabetical order Demo Web Property Verizon Business Pro Ana…" at bounding box center [395, 297] width 791 height 521
drag, startPoint x: 208, startPoint y: 260, endPoint x: 175, endPoint y: 255, distance: 32.9
click at [208, 260] on div "Verizon Consumer Pro" at bounding box center [332, 258] width 510 height 14
click at [153, 255] on div "Verizon Consumer" at bounding box center [121, 258] width 89 height 14
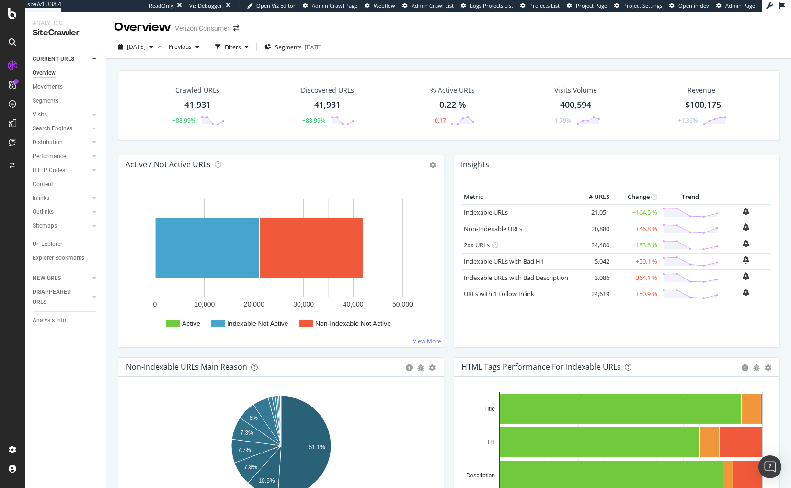
drag, startPoint x: 111, startPoint y: 98, endPoint x: 33, endPoint y: 34, distance: 101.5
click at [111, 97] on div "Crawled URLs 41,931 +88.99% Discovered URLs 41,931 +88.99% % Active URLs 0.22 %…" at bounding box center [448, 297] width 685 height 476
click at [10, 11] on icon at bounding box center [12, 14] width 9 height 12
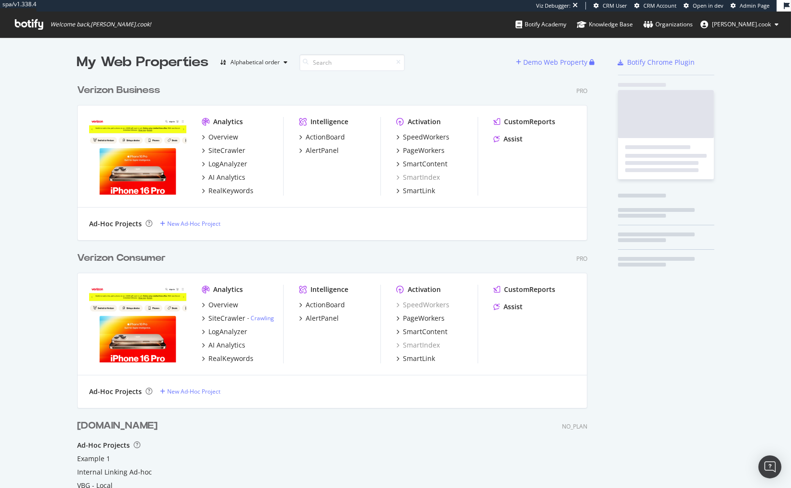
scroll to position [470, 518]
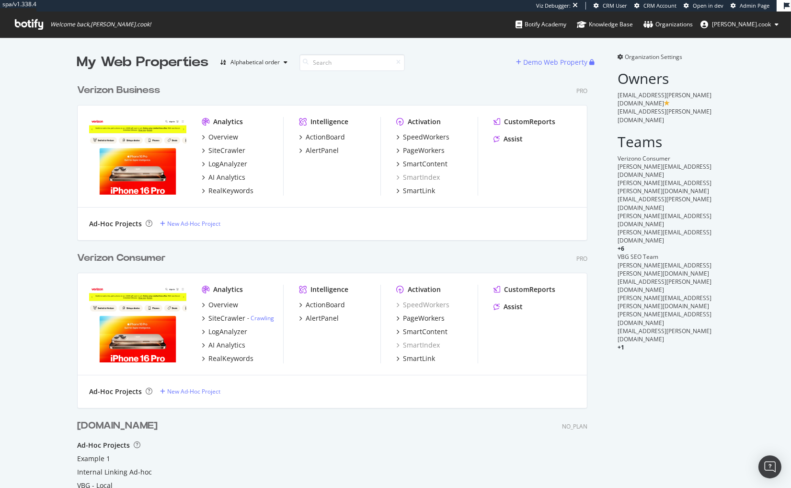
scroll to position [470, 518]
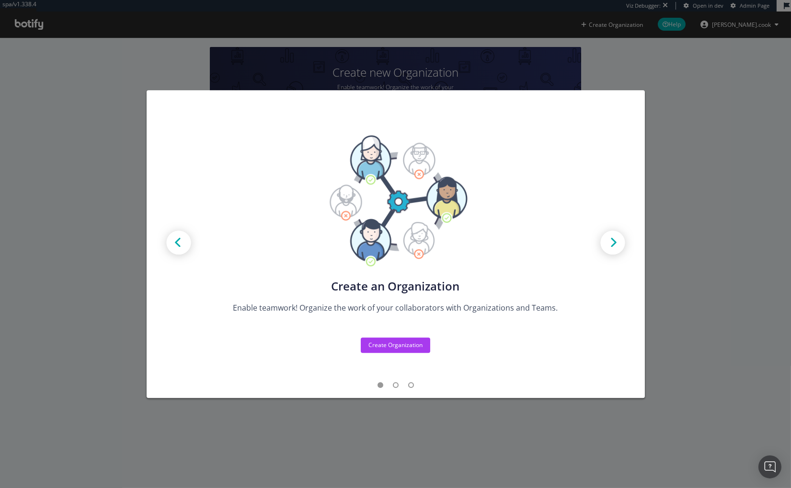
drag, startPoint x: 709, startPoint y: 133, endPoint x: 373, endPoint y: 54, distance: 345.2
click at [704, 132] on div "Create new Projects for your Teams Create the exact model that matches your Org…" at bounding box center [395, 244] width 791 height 488
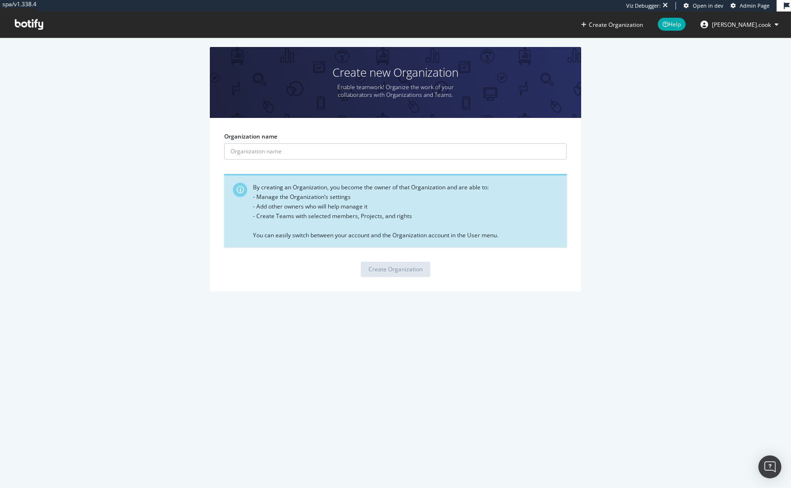
click at [113, 190] on div "Create new Organization Enable teamwork! Organize the work of your collaborator…" at bounding box center [395, 174] width 763 height 254
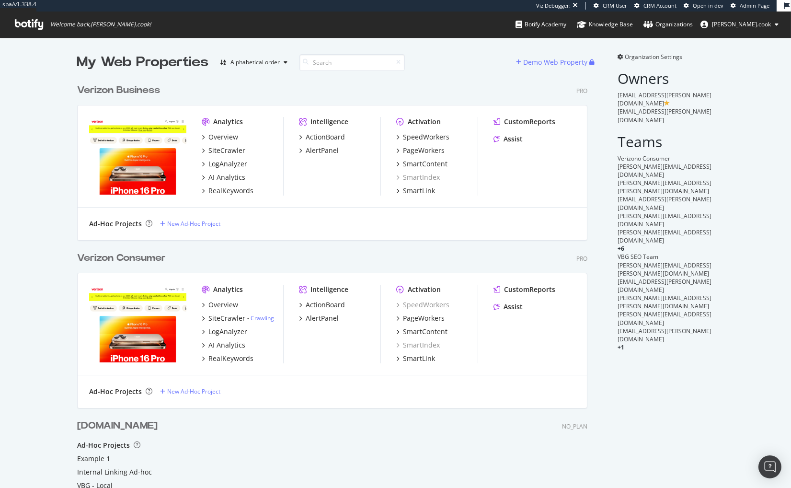
scroll to position [470, 518]
click at [394, 250] on div "Verizon Consumer Pro Analytics Overview SiteCrawler - Crawling LogAnalyzer AI A…" at bounding box center [336, 324] width 518 height 168
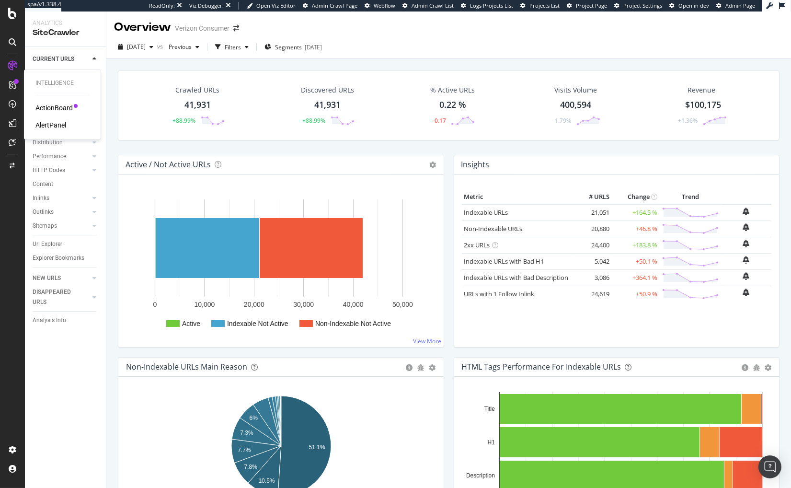
click at [56, 124] on div "AlertPanel" at bounding box center [50, 125] width 31 height 10
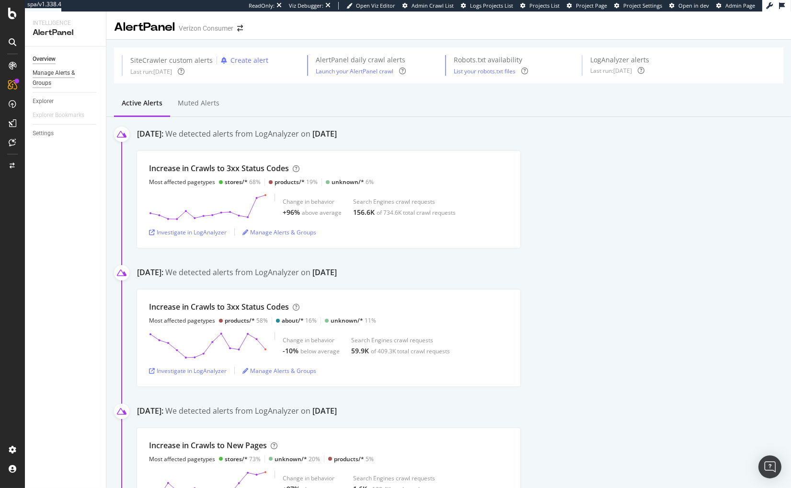
click at [70, 71] on div "Manage Alerts & Groups" at bounding box center [62, 78] width 58 height 20
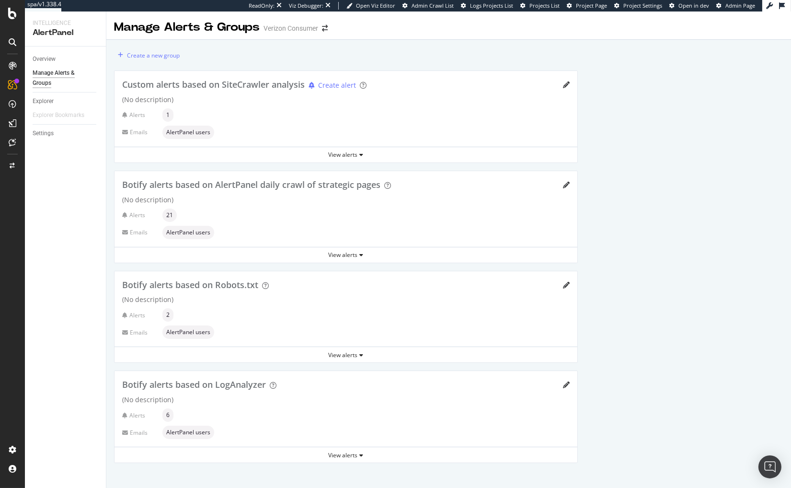
drag, startPoint x: 49, startPoint y: 136, endPoint x: 52, endPoint y: 141, distance: 5.9
click at [49, 136] on div "Settings" at bounding box center [43, 133] width 21 height 10
select select "02"
select select "45"
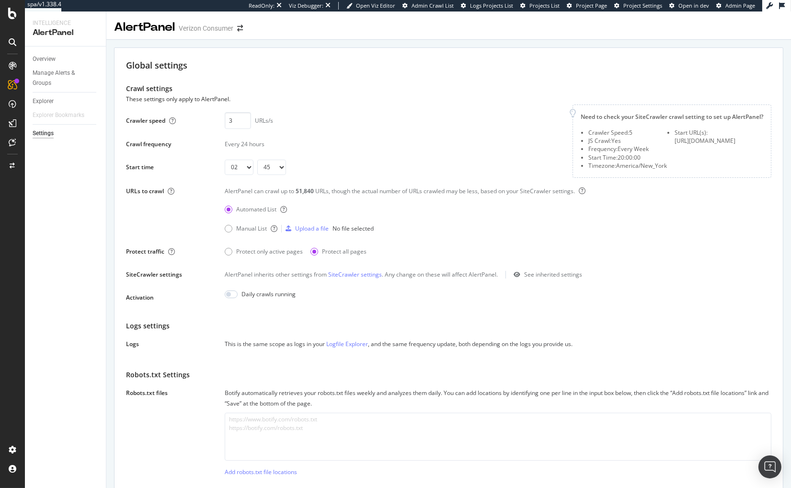
click at [132, 236] on div "URLs to crawl AlertPanel can crawl up to 51,840 URLs, though the actual number …" at bounding box center [449, 210] width 646 height 51
click at [53, 72] on div "Manage Alerts & Groups" at bounding box center [62, 78] width 58 height 20
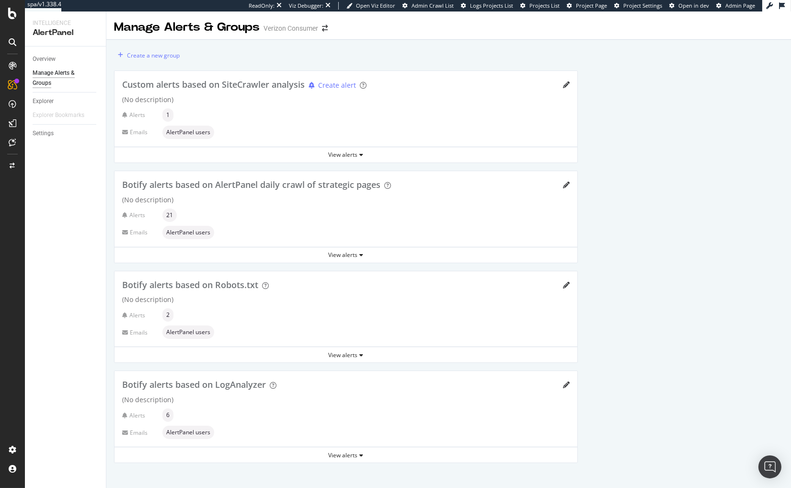
drag, startPoint x: 99, startPoint y: 200, endPoint x: 122, endPoint y: 120, distance: 82.8
click at [99, 200] on div "Overview Manage Alerts & Groups Explorer Explorer Bookmarks Settings" at bounding box center [65, 266] width 81 height 441
click at [176, 59] on div "Create a new group" at bounding box center [147, 55] width 66 height 14
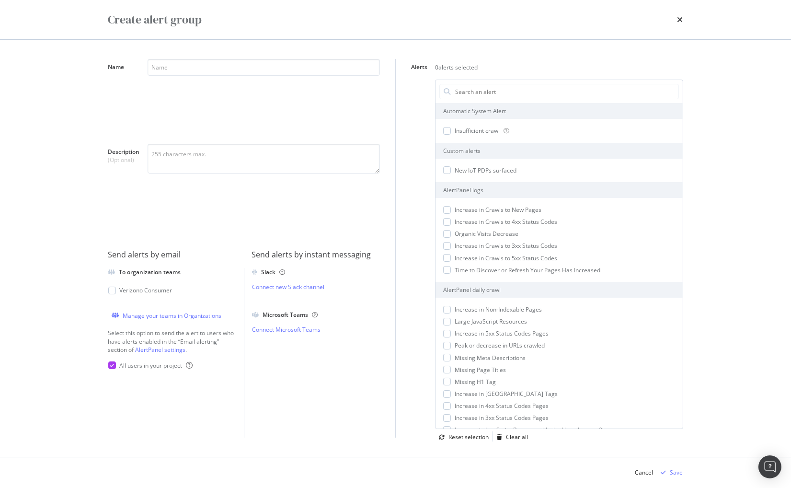
click at [298, 209] on div "modal" at bounding box center [264, 189] width 232 height 90
click at [160, 317] on div "Manage your teams in Organizations" at bounding box center [172, 316] width 99 height 8
click at [414, 244] on div "Alerts 0 alerts selected Automatic System Alert Insufficient crawl Custom alert…" at bounding box center [544, 248] width 280 height 379
drag, startPoint x: 415, startPoint y: 240, endPoint x: 419, endPoint y: 233, distance: 8.1
click at [415, 240] on div "Alerts 0 alerts selected Automatic System Alert Insufficient crawl Custom alert…" at bounding box center [544, 248] width 280 height 379
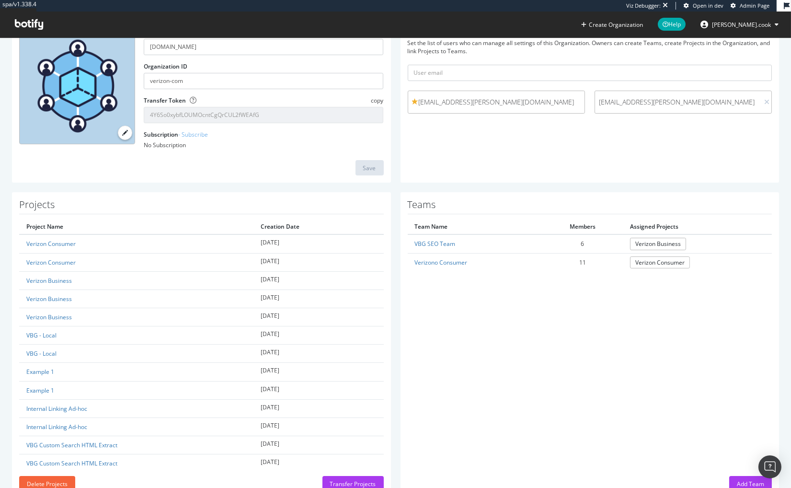
scroll to position [102, 0]
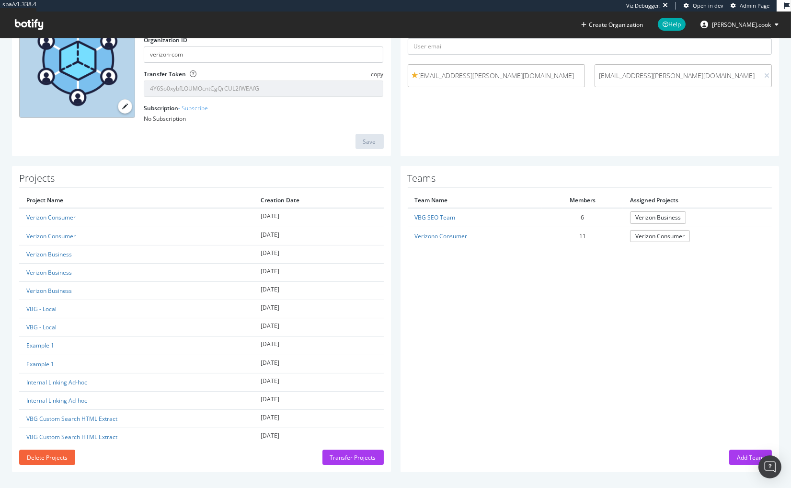
click at [426, 291] on div "Teams Team Name Members Assigned Projects VBG SEO Team 6 Verizon Business Veriz…" at bounding box center [590, 319] width 379 height 306
drag, startPoint x: 503, startPoint y: 323, endPoint x: 487, endPoint y: 319, distance: 16.4
click at [503, 323] on div "Teams Team Name Members Assigned Projects VBG SEO Team 6 Verizon Business Veriz…" at bounding box center [590, 319] width 379 height 306
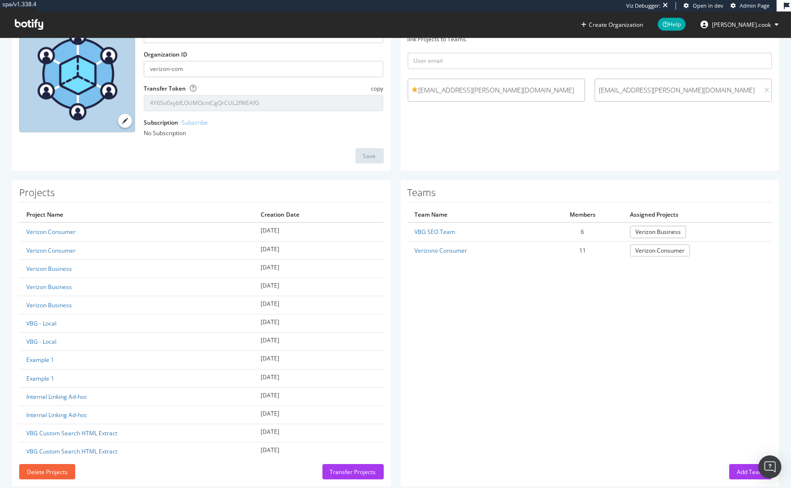
scroll to position [102, 0]
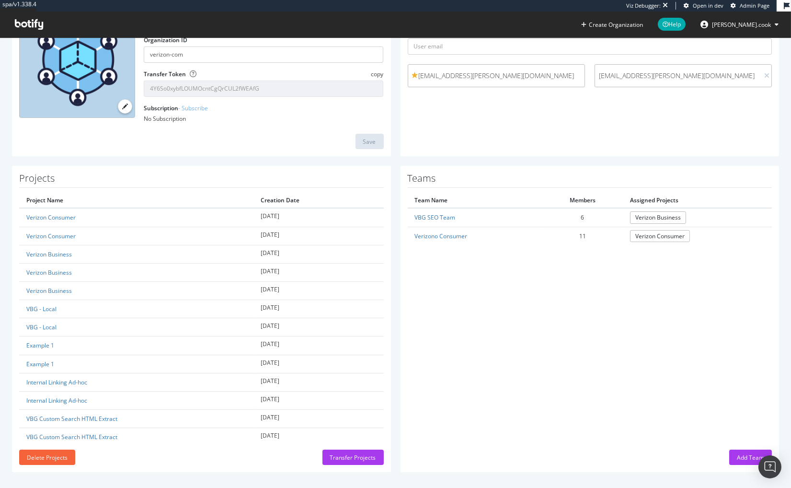
click at [534, 172] on div "Teams Team Name Members Assigned Projects VBG SEO Team 6 Verizon Business Veriz…" at bounding box center [590, 319] width 379 height 306
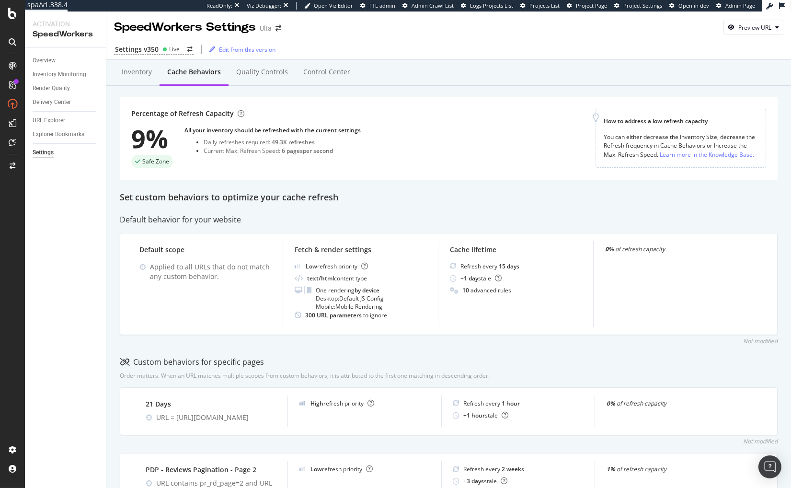
click at [53, 55] on div "Overview" at bounding box center [69, 61] width 73 height 14
drag, startPoint x: 52, startPoint y: 58, endPoint x: 67, endPoint y: 57, distance: 14.9
click at [52, 58] on div "Overview" at bounding box center [44, 61] width 23 height 10
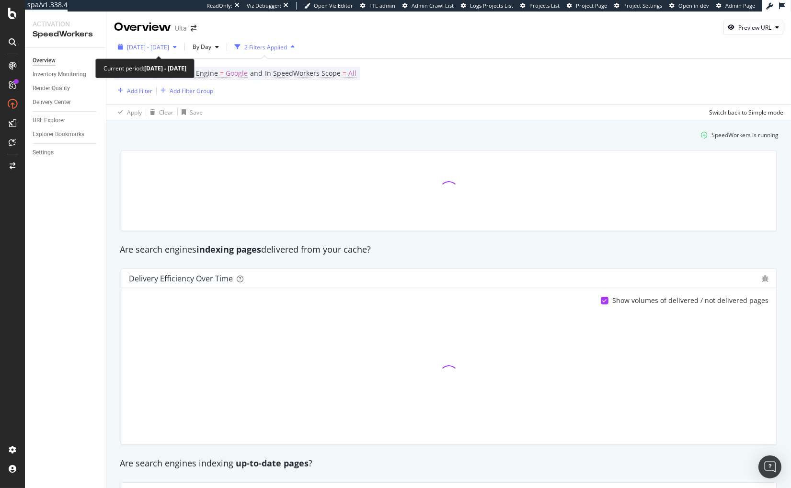
click at [169, 47] on span "[DATE] - [DATE]" at bounding box center [148, 47] width 42 height 8
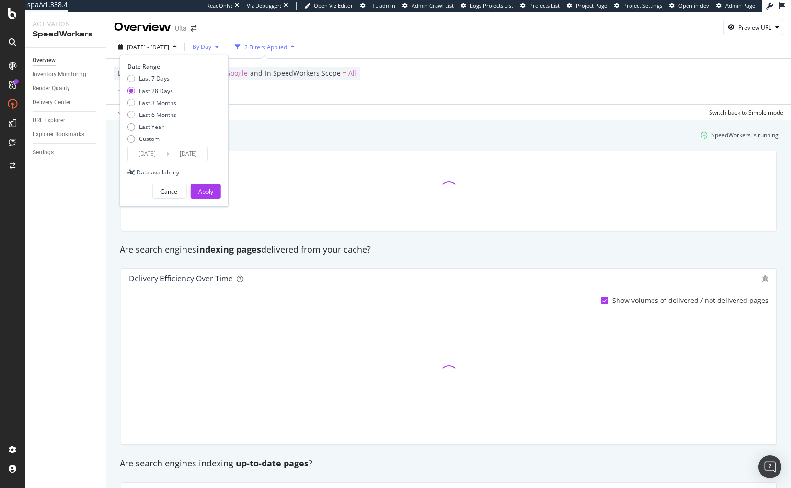
click at [223, 43] on div "By Day" at bounding box center [206, 47] width 34 height 14
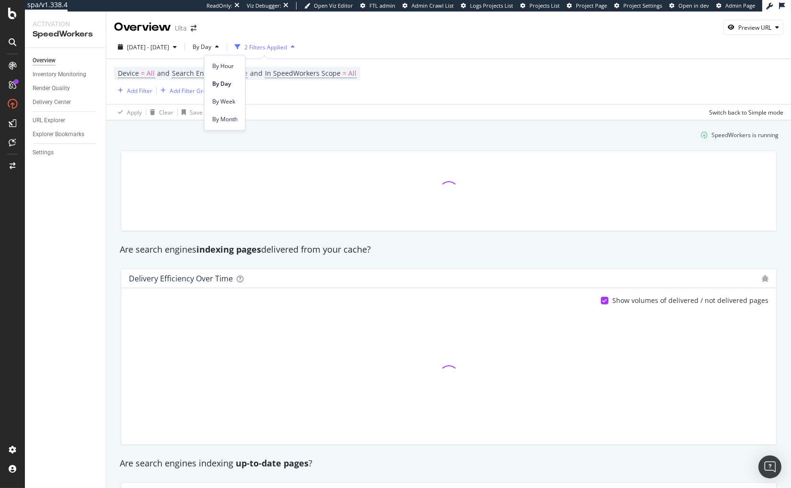
drag, startPoint x: 226, startPoint y: 64, endPoint x: 200, endPoint y: 103, distance: 46.8
click at [226, 64] on span "By Hour" at bounding box center [224, 66] width 25 height 9
drag, startPoint x: 139, startPoint y: 173, endPoint x: 114, endPoint y: 134, distance: 46.4
click at [136, 171] on div at bounding box center [449, 191] width 640 height 64
click at [68, 73] on div "Inventory Monitoring" at bounding box center [60, 74] width 54 height 10
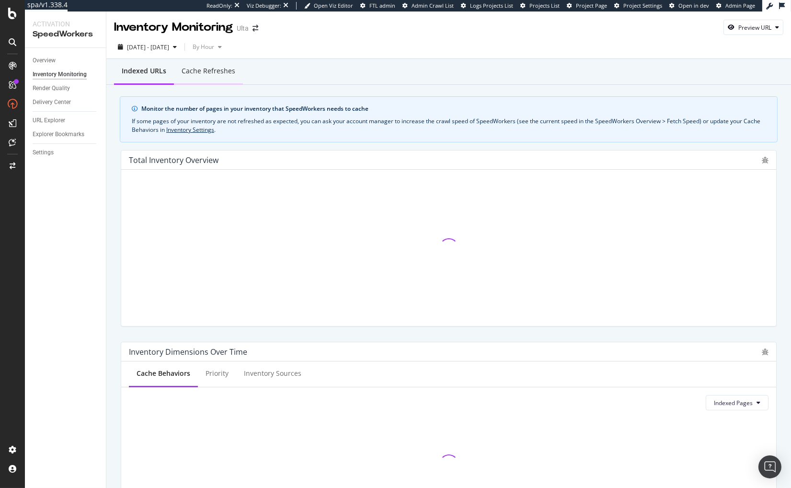
click at [211, 72] on div "Cache refreshes" at bounding box center [209, 71] width 54 height 10
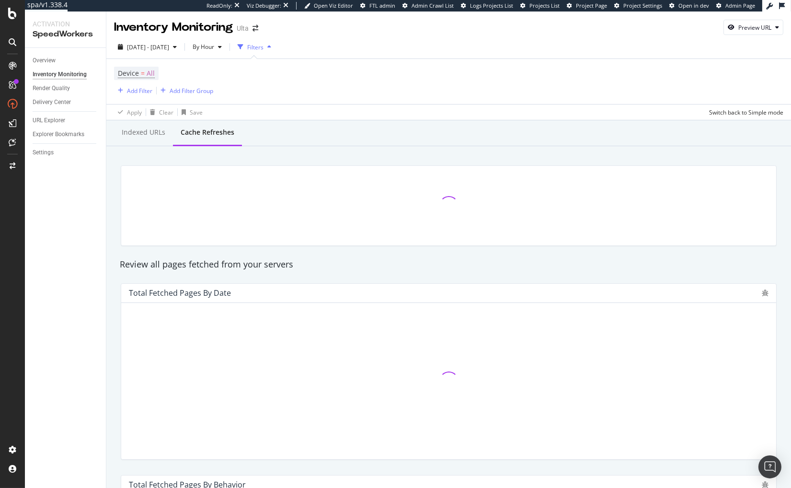
drag, startPoint x: 103, startPoint y: 194, endPoint x: 1, endPoint y: 210, distance: 102.9
click at [103, 194] on div "Overview Inventory Monitoring Render Quality Delivery Center URL Explorer Explo…" at bounding box center [65, 268] width 81 height 440
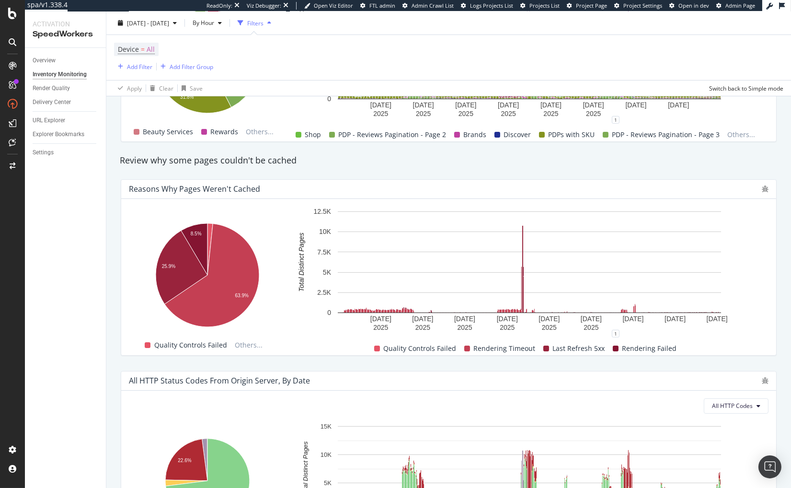
click at [719, 363] on div "All HTTP Status Codes from Origin Server, by Date All HTTP Codes Hold CMD (⌘) w…" at bounding box center [449, 459] width 668 height 192
click at [69, 218] on div "Overview Inventory Monitoring Render Quality Delivery Center URL Explorer Explo…" at bounding box center [65, 268] width 81 height 440
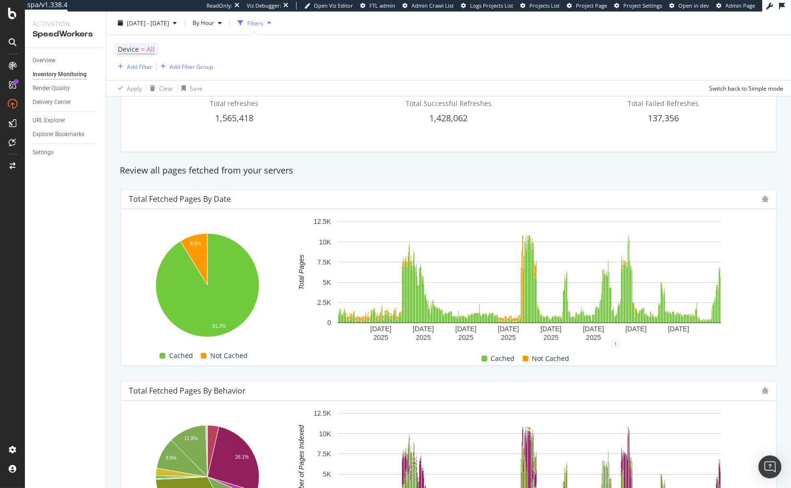
scroll to position [0, 0]
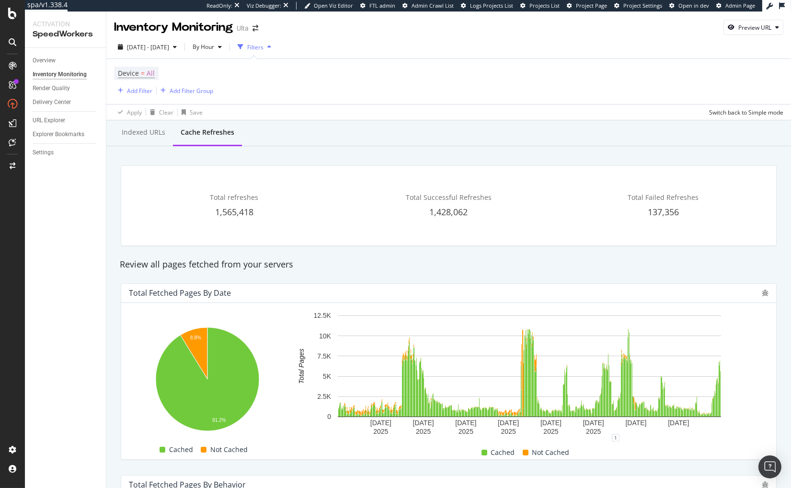
drag, startPoint x: 153, startPoint y: 130, endPoint x: 33, endPoint y: 223, distance: 151.7
click at [153, 130] on div "Indexed URLs" at bounding box center [144, 132] width 44 height 10
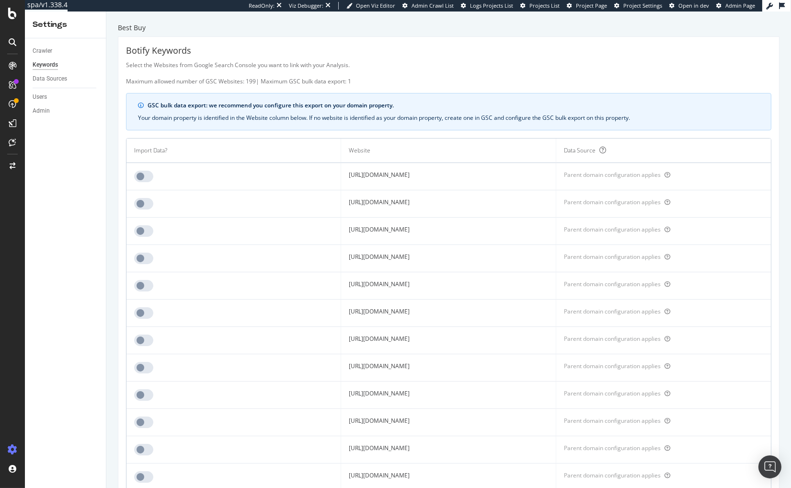
click at [383, 70] on div "Select the Websites from Google Search Console you want to link with your Analy…" at bounding box center [449, 73] width 646 height 24
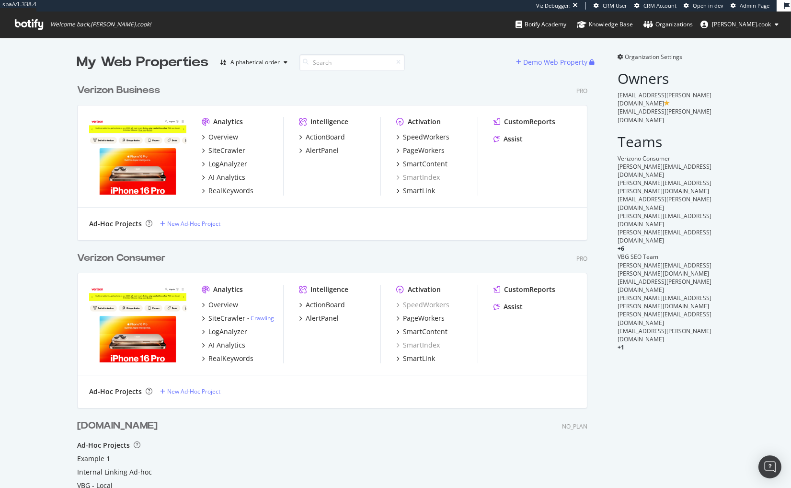
scroll to position [487, 791]
